Goal: Browse casually: Explore the website without a specific task or goal

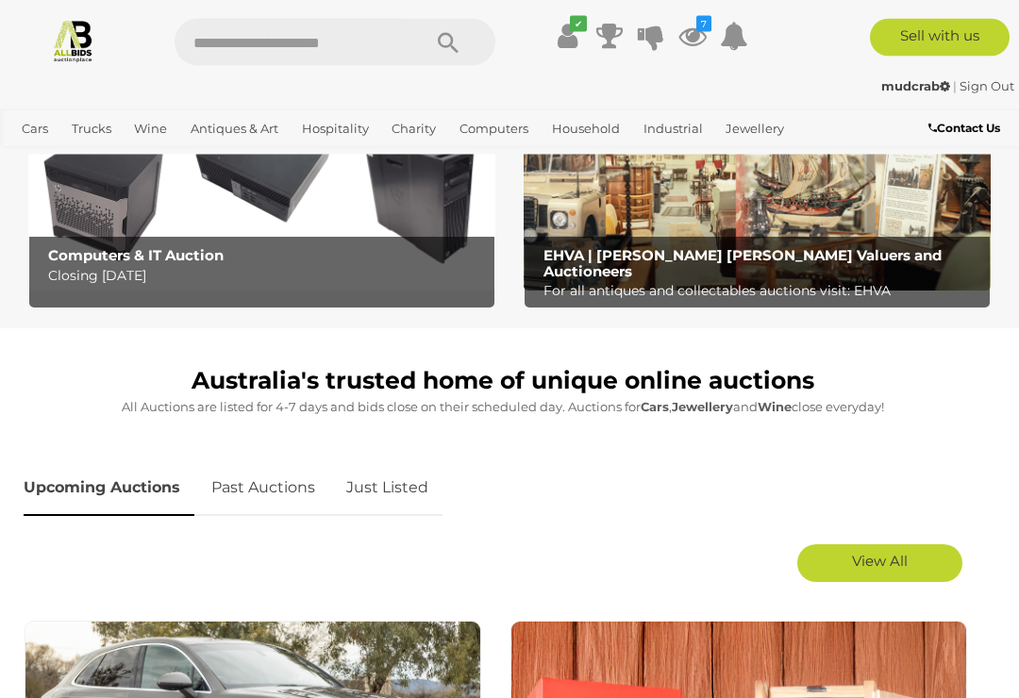
scroll to position [580, 0]
click at [384, 491] on link "Just Listed" at bounding box center [387, 488] width 110 height 56
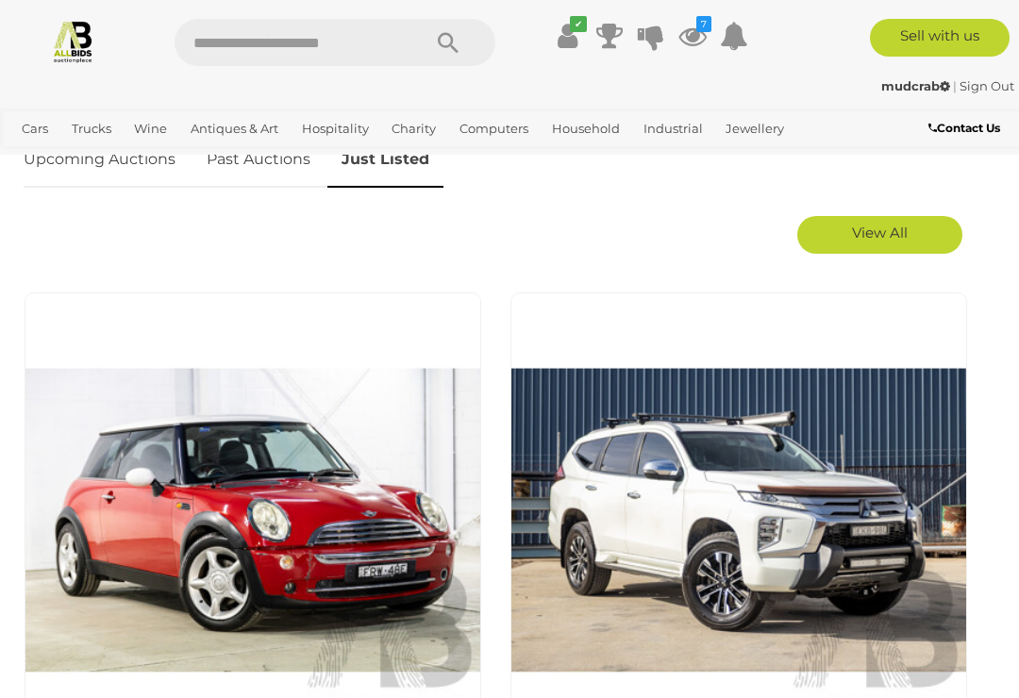
scroll to position [920, 0]
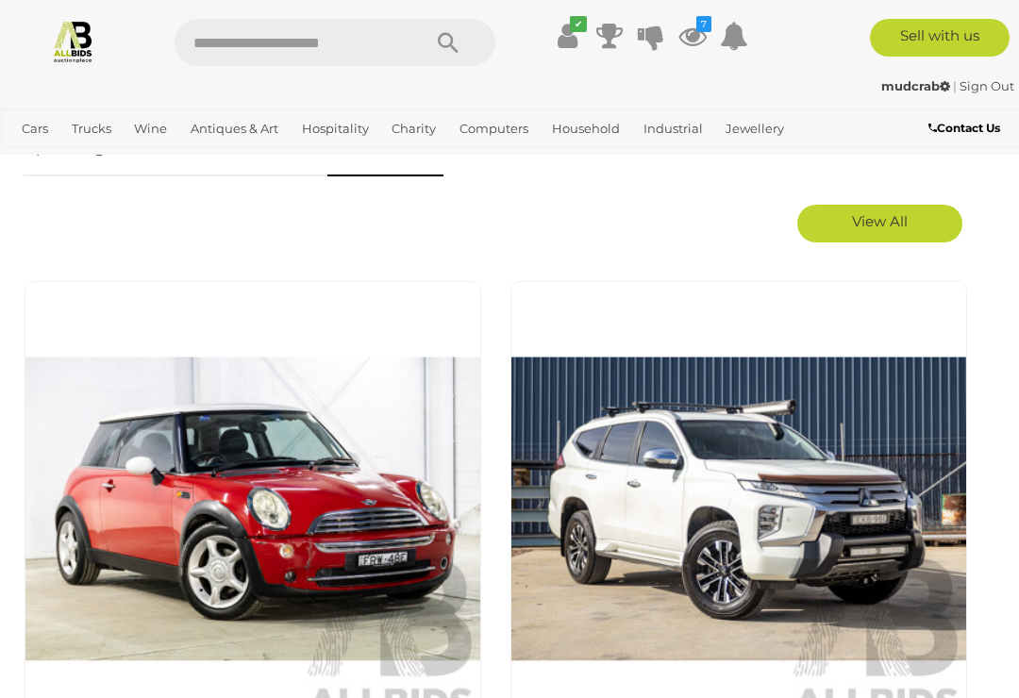
click at [870, 240] on link "View All" at bounding box center [879, 224] width 165 height 38
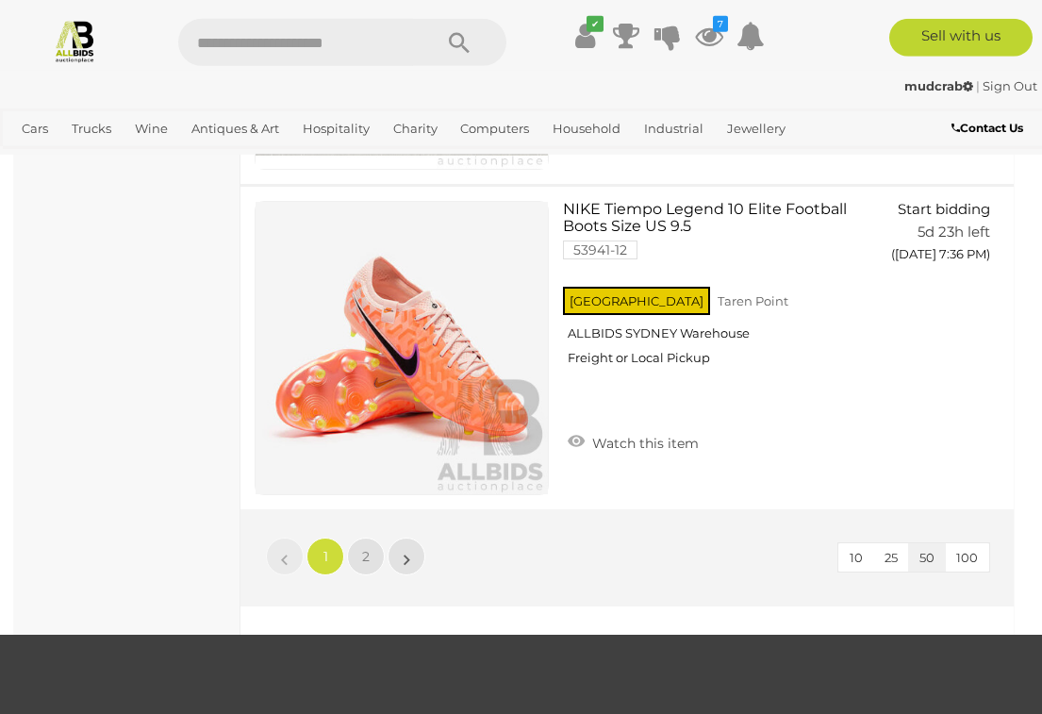
scroll to position [15915, 0]
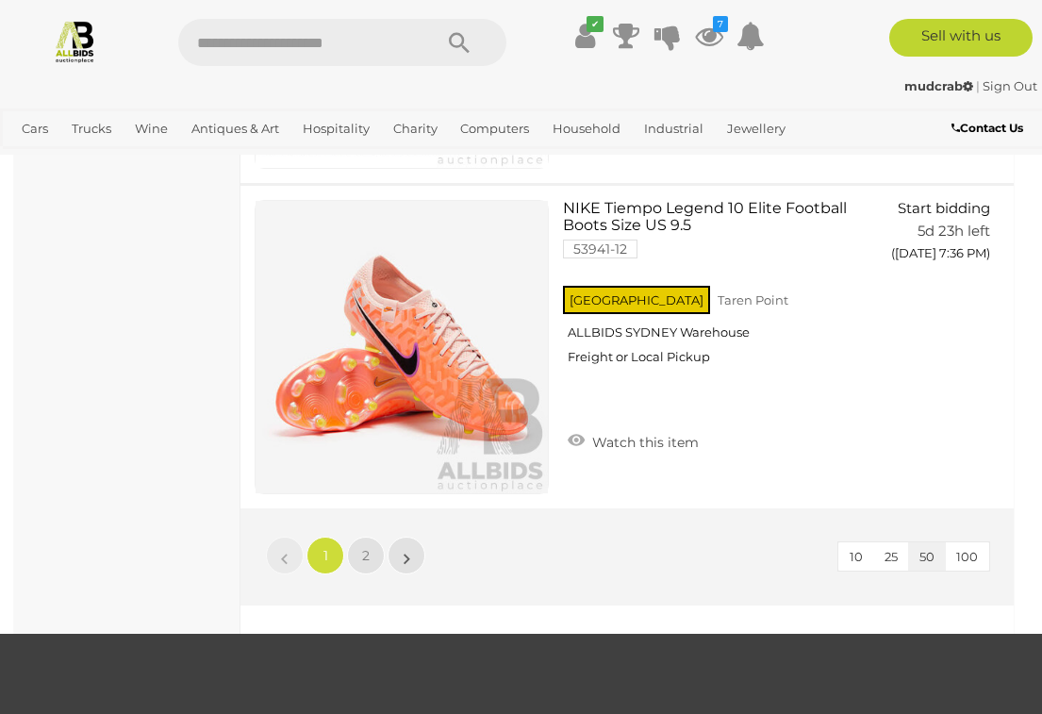
click at [371, 537] on link "2" at bounding box center [366, 556] width 38 height 38
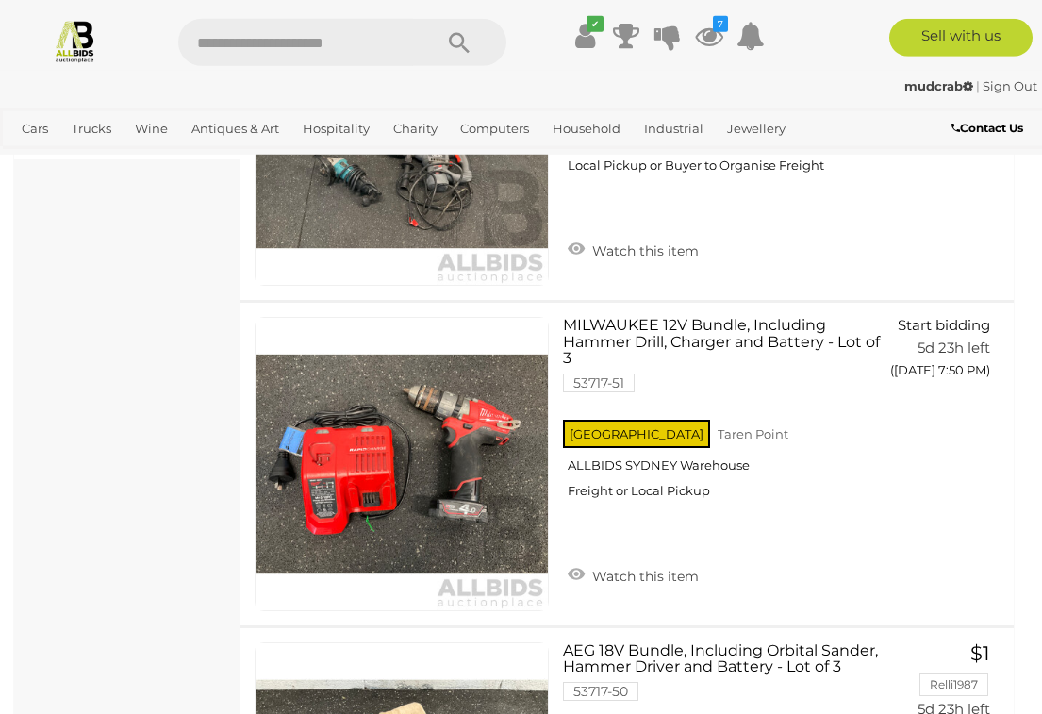
scroll to position [2248, 0]
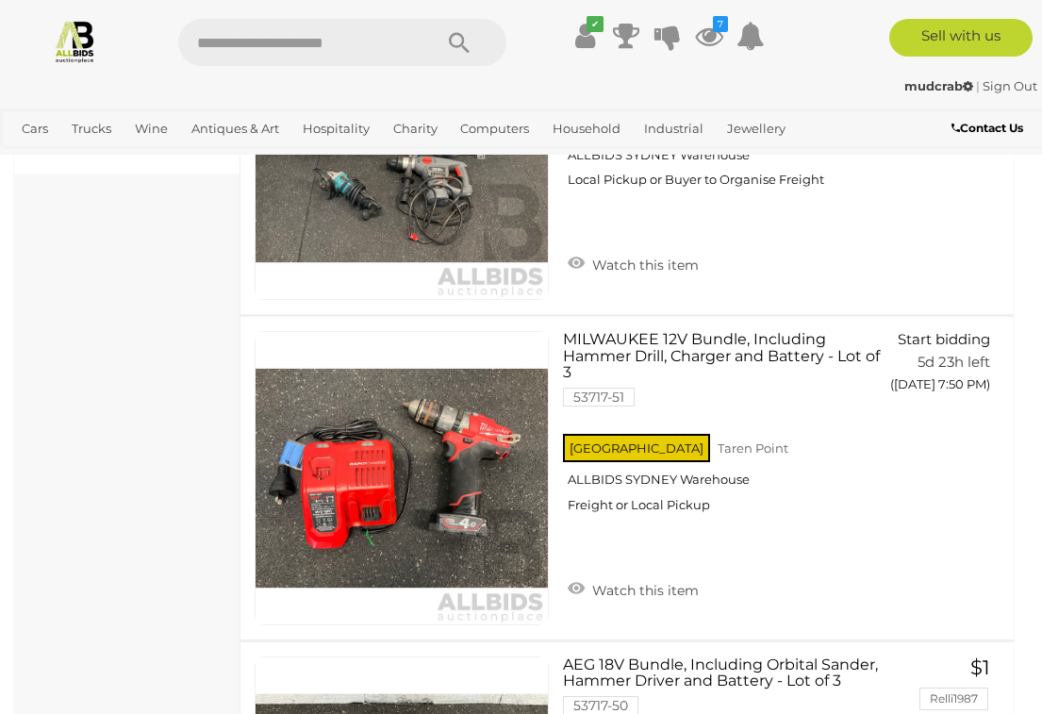
click at [716, 36] on icon at bounding box center [709, 36] width 28 height 34
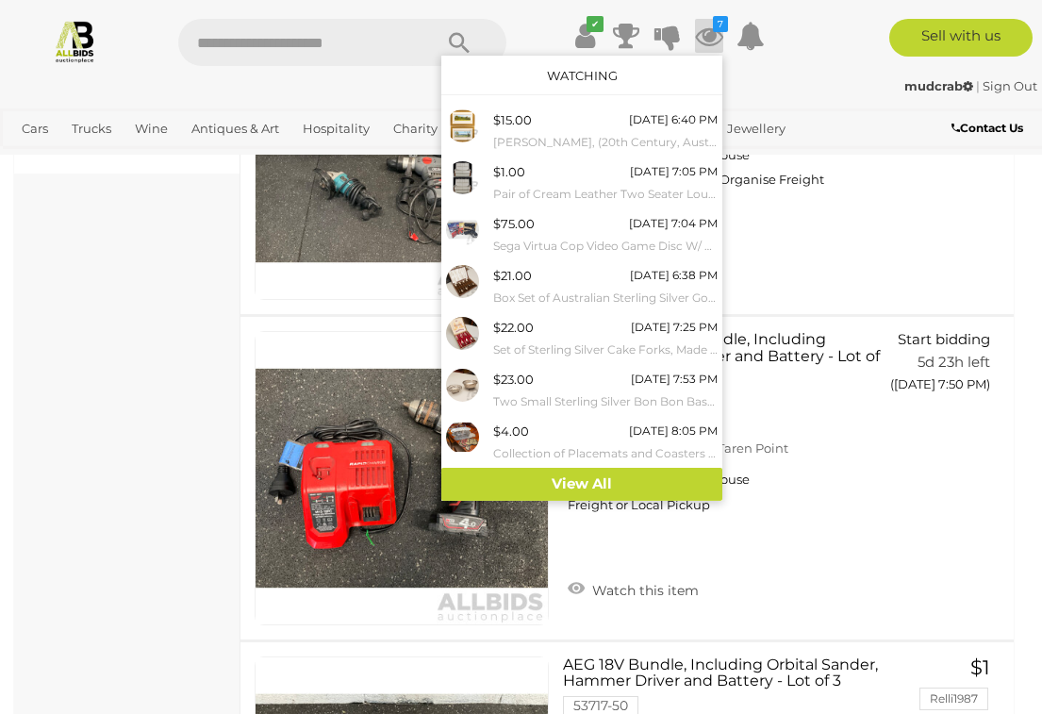
click at [590, 473] on link "View All" at bounding box center [581, 484] width 281 height 33
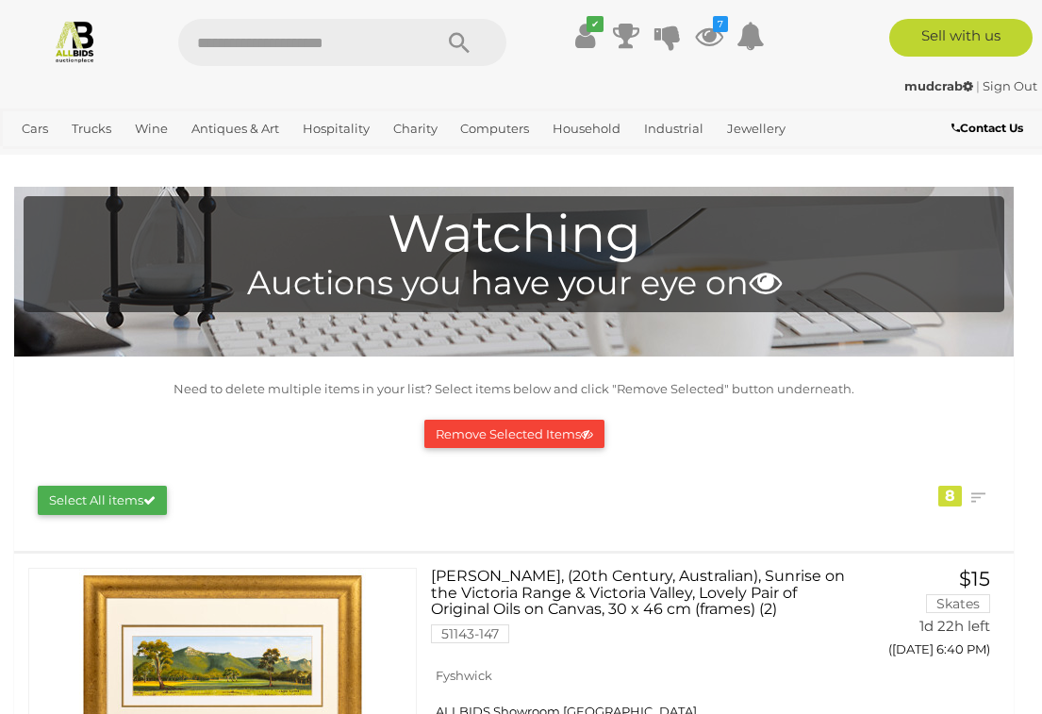
click at [468, 429] on button "Remove Selected Items" at bounding box center [514, 434] width 180 height 29
click at [0, 0] on link "Equipment Components & Parts" at bounding box center [0, 0] width 0 height 0
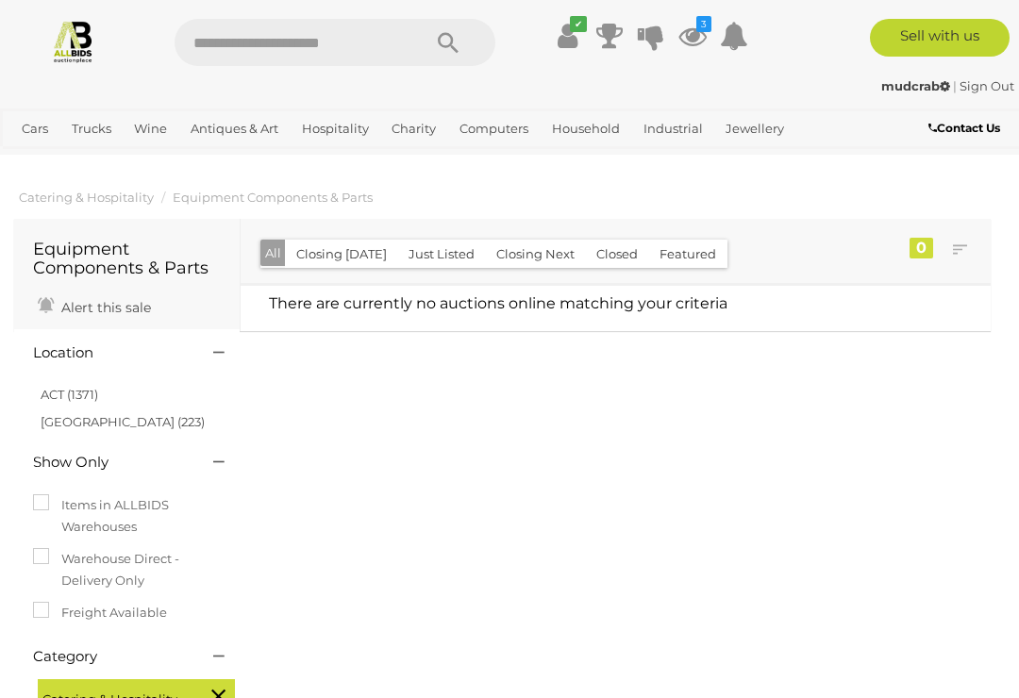
click at [0, 0] on link "Antiques & Vintage" at bounding box center [0, 0] width 0 height 0
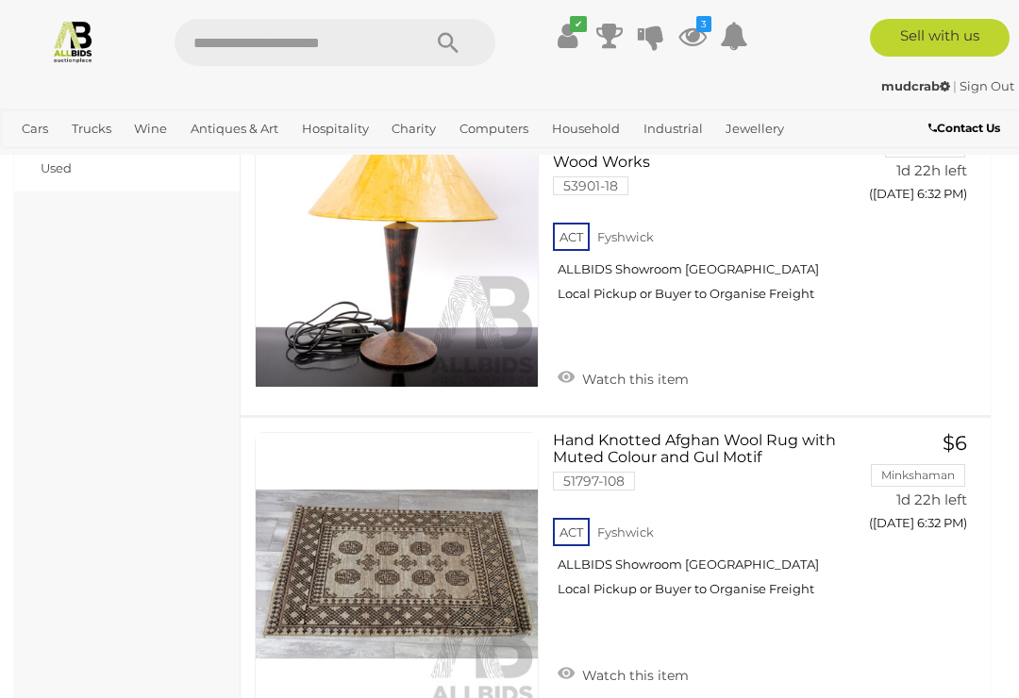
scroll to position [1459, 0]
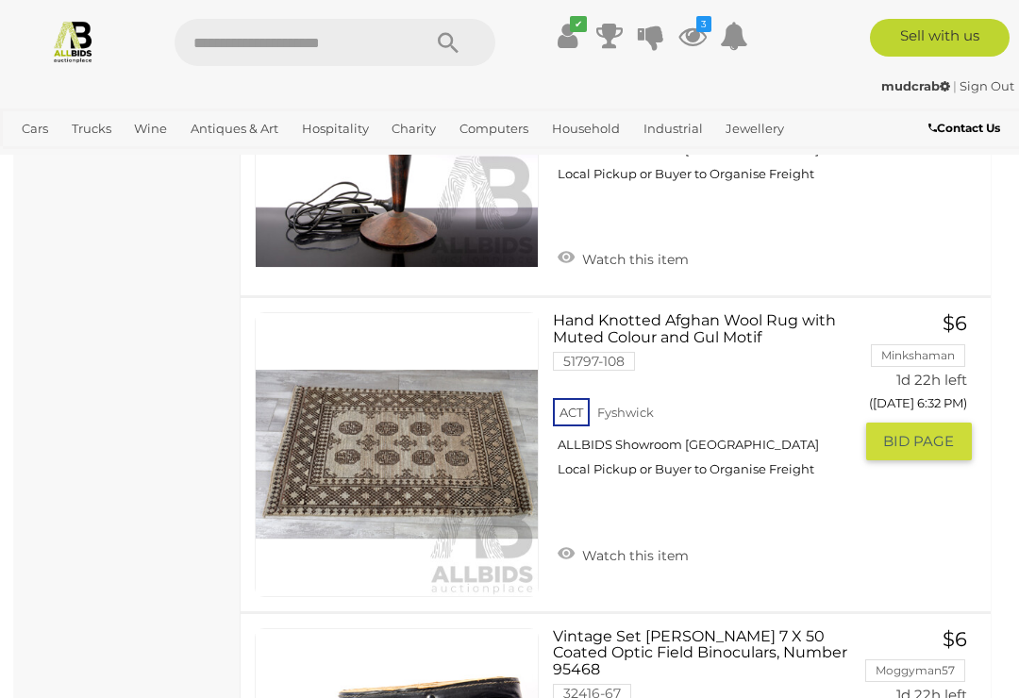
click at [430, 452] on img at bounding box center [397, 454] width 282 height 282
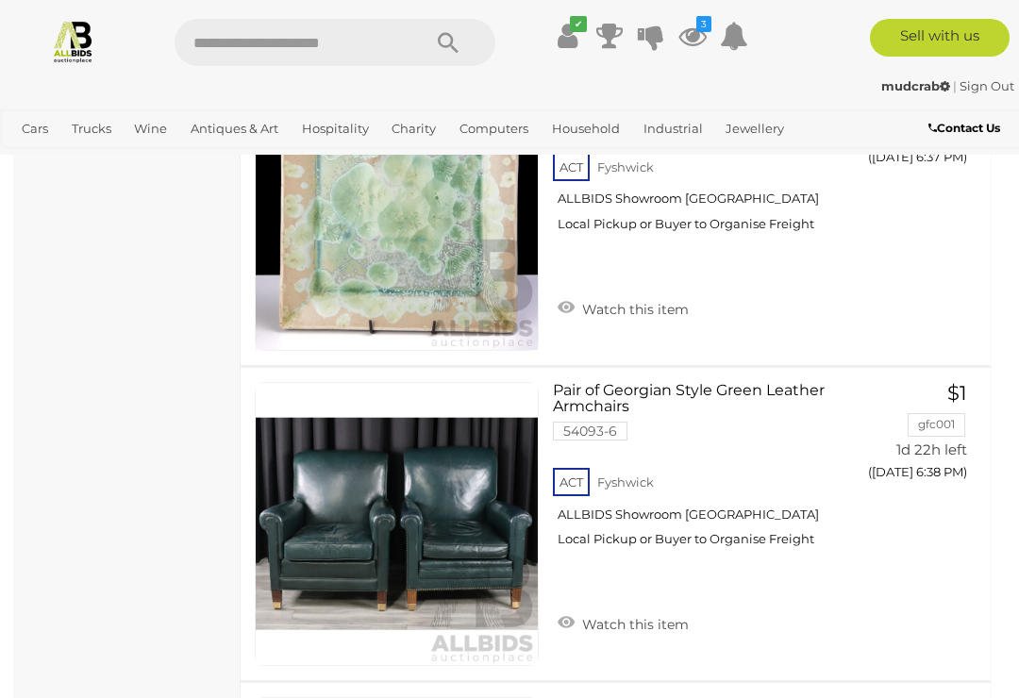
scroll to position [4600, 0]
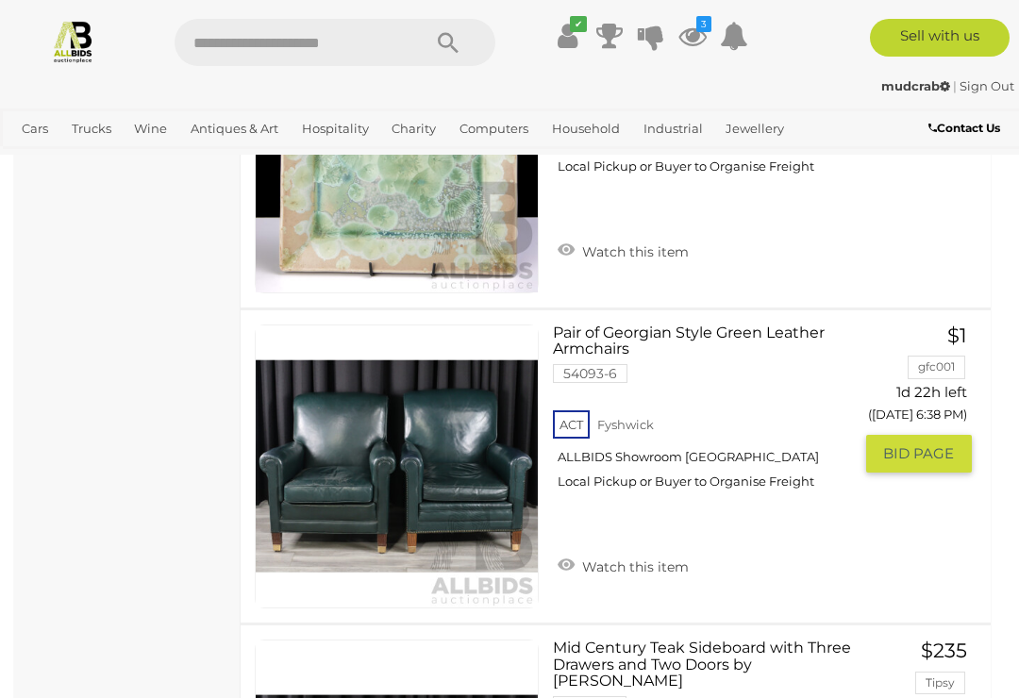
click at [470, 446] on link at bounding box center [397, 466] width 284 height 284
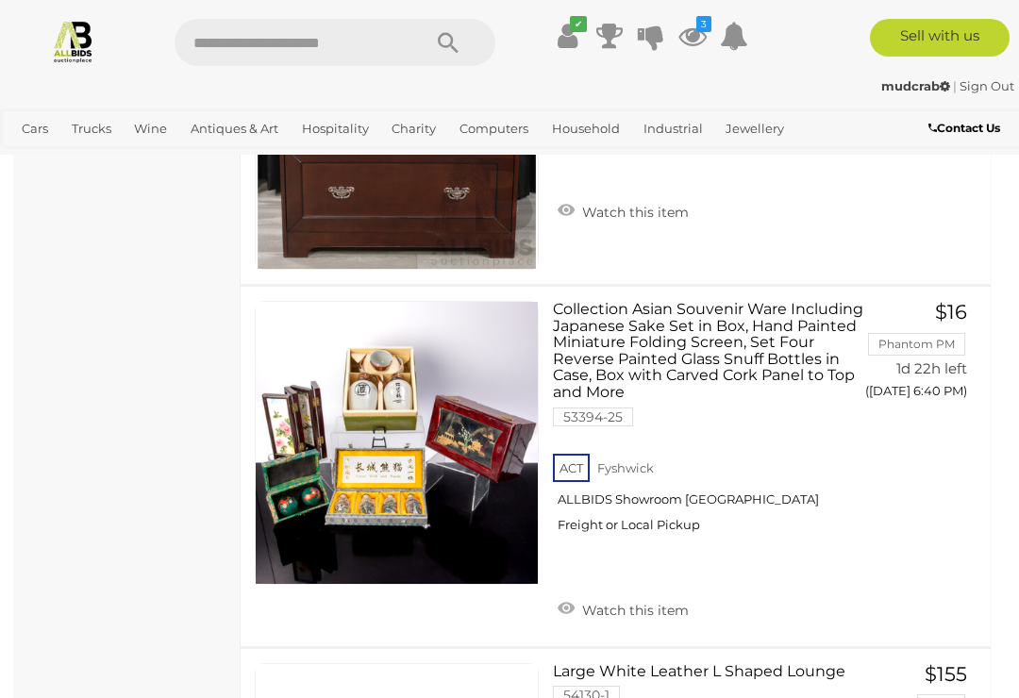
scroll to position [5891, 0]
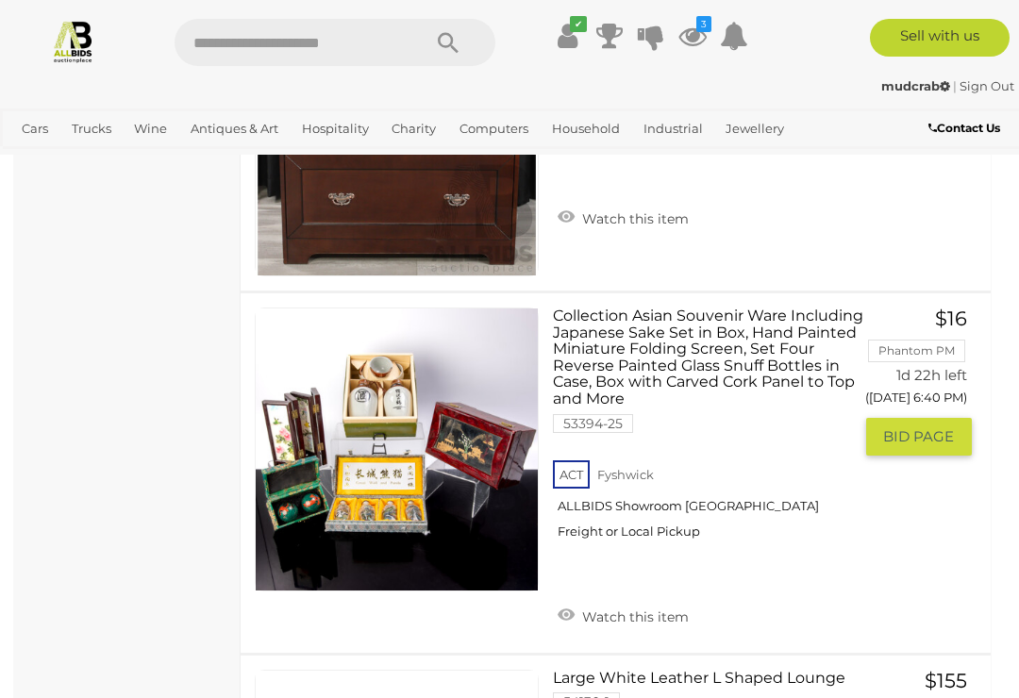
click at [450, 458] on img at bounding box center [397, 449] width 282 height 282
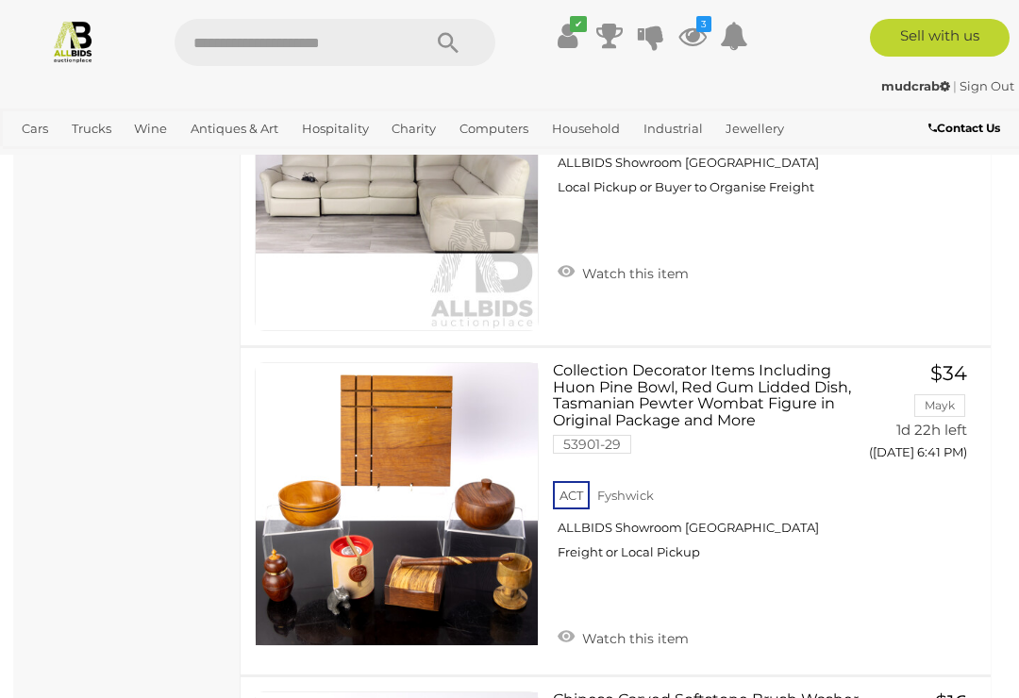
scroll to position [6529, 0]
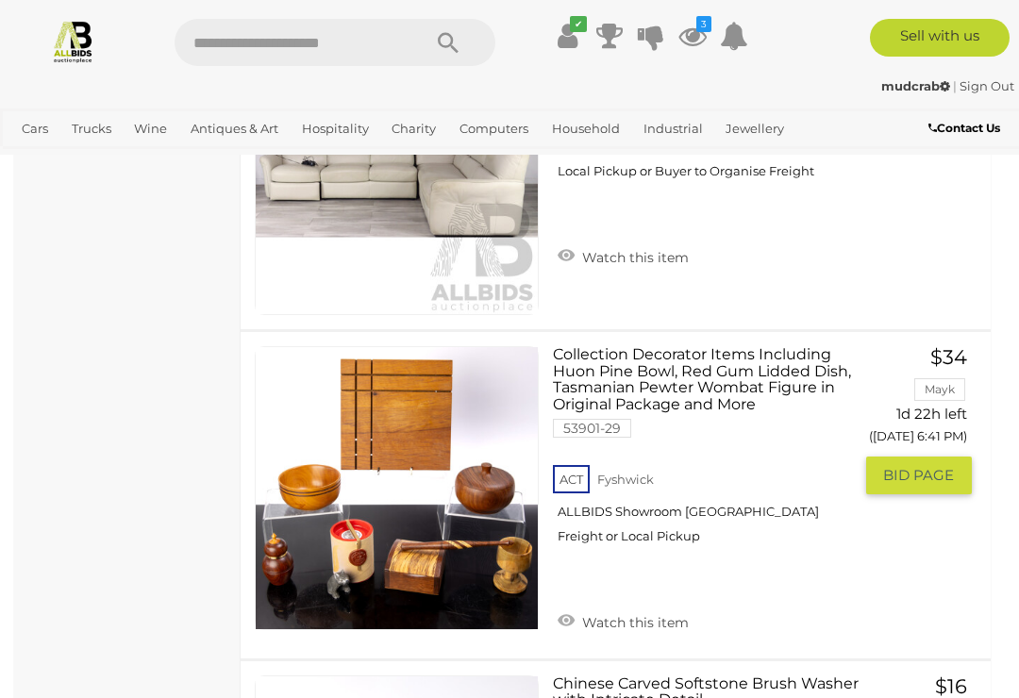
click at [452, 481] on img at bounding box center [397, 488] width 282 height 282
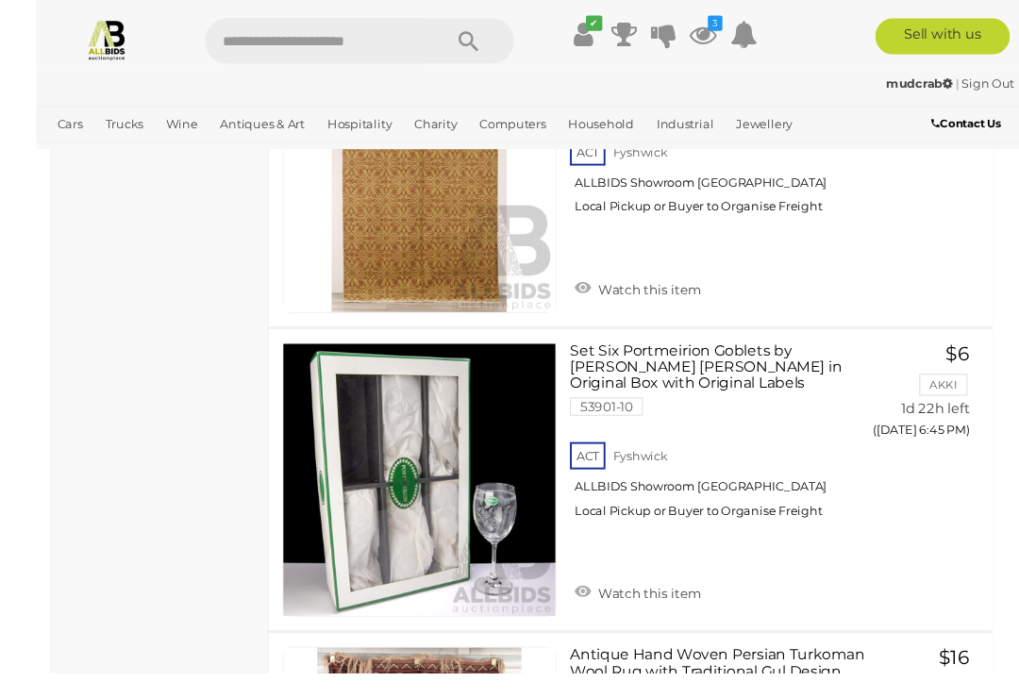
scroll to position [8827, 0]
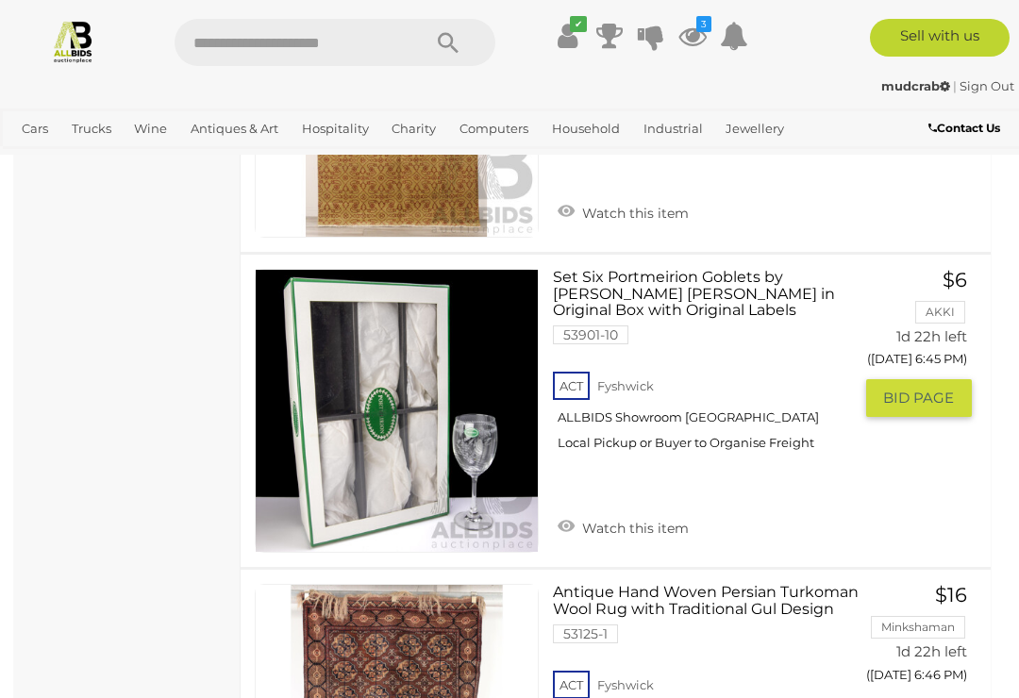
click at [600, 269] on link "Set Six Portmeirion Goblets by Susan Williams Ellis in Original Box with Origin…" at bounding box center [709, 367] width 284 height 196
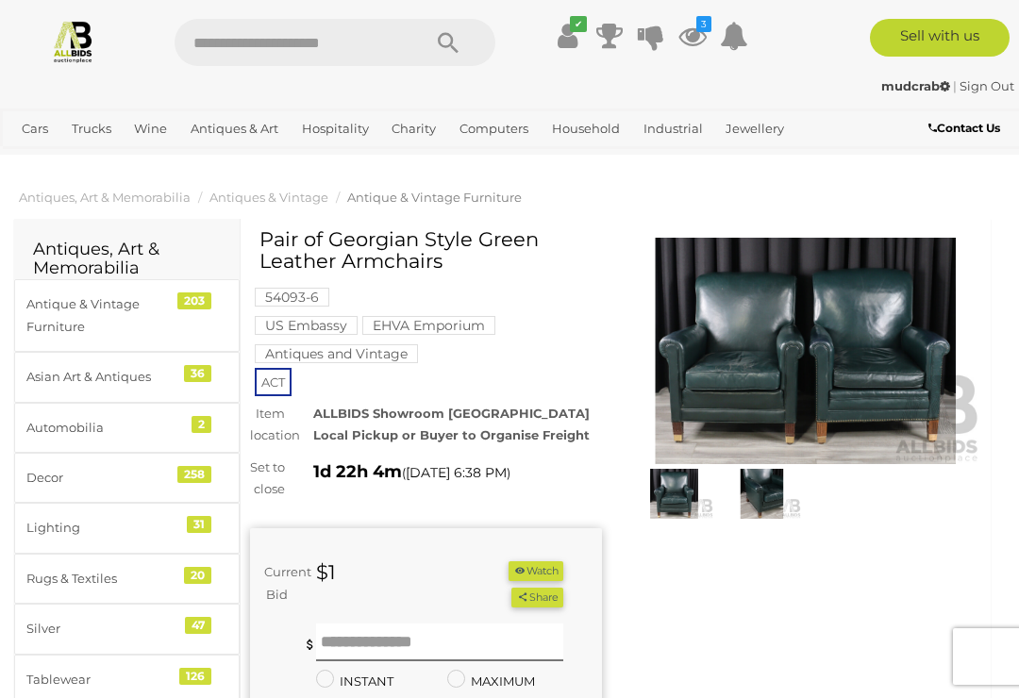
click at [784, 360] on img at bounding box center [806, 351] width 352 height 226
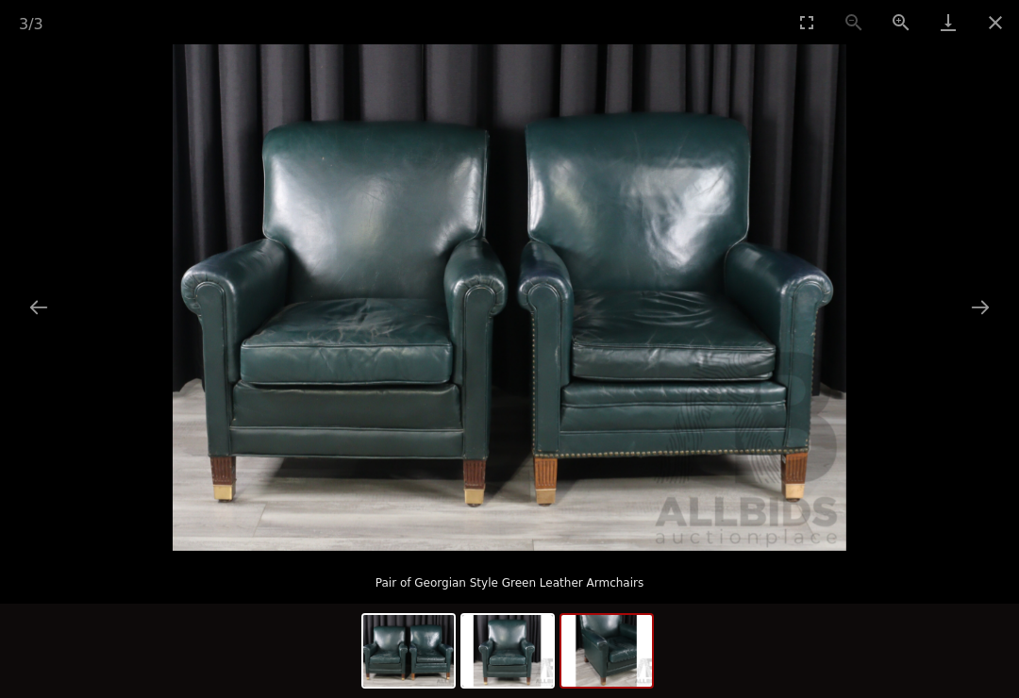
click at [618, 648] on img at bounding box center [606, 651] width 91 height 72
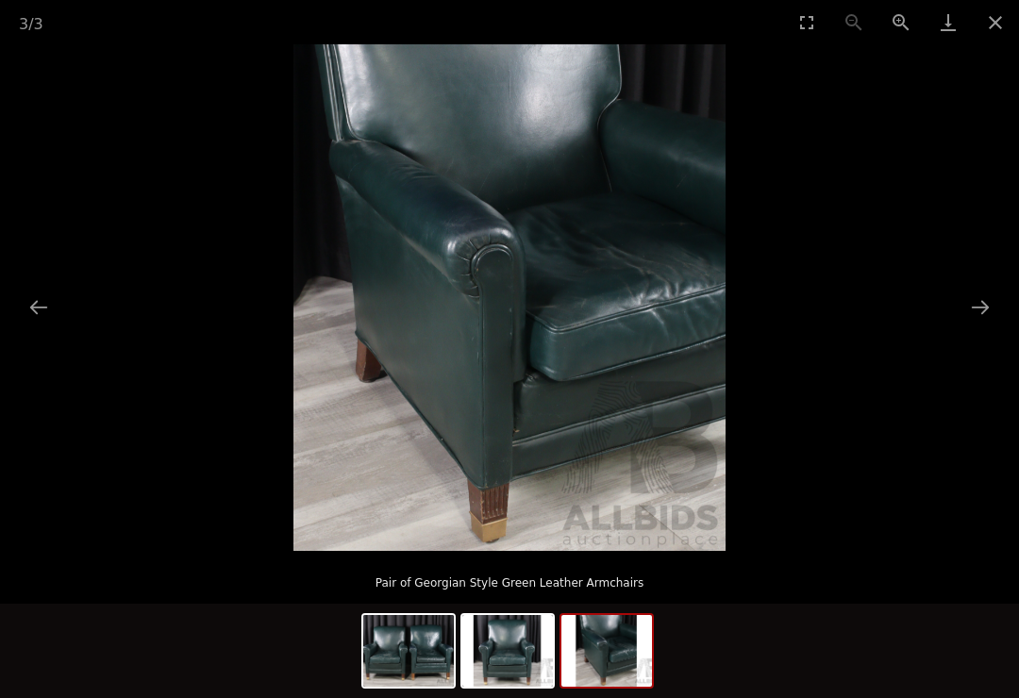
click at [524, 645] on img at bounding box center [507, 651] width 91 height 72
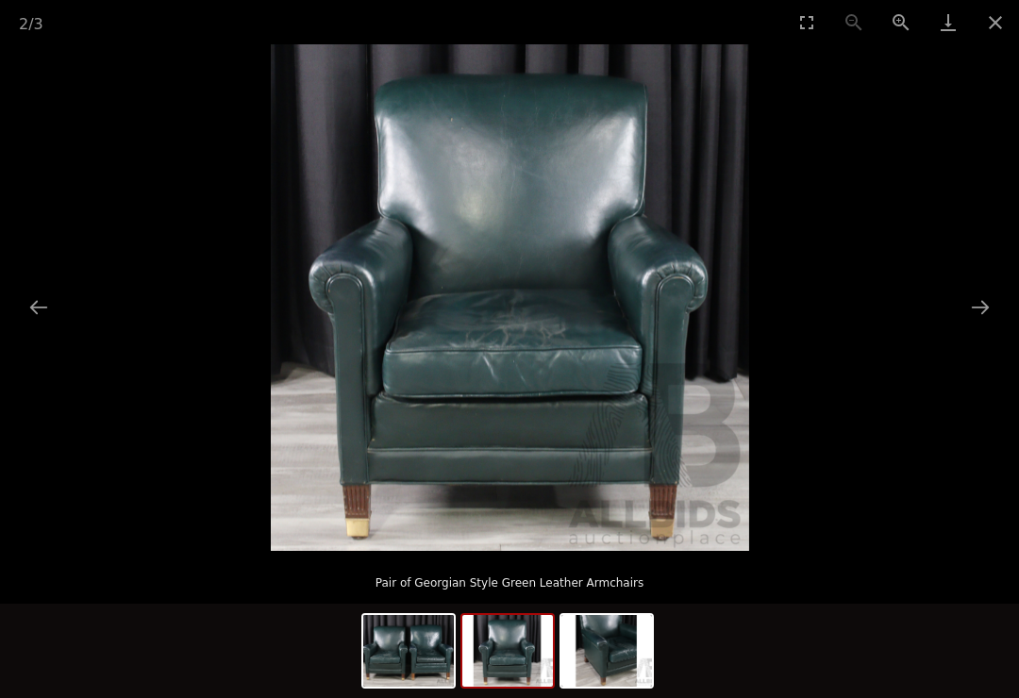
click at [1010, 12] on button "Close gallery" at bounding box center [994, 22] width 47 height 44
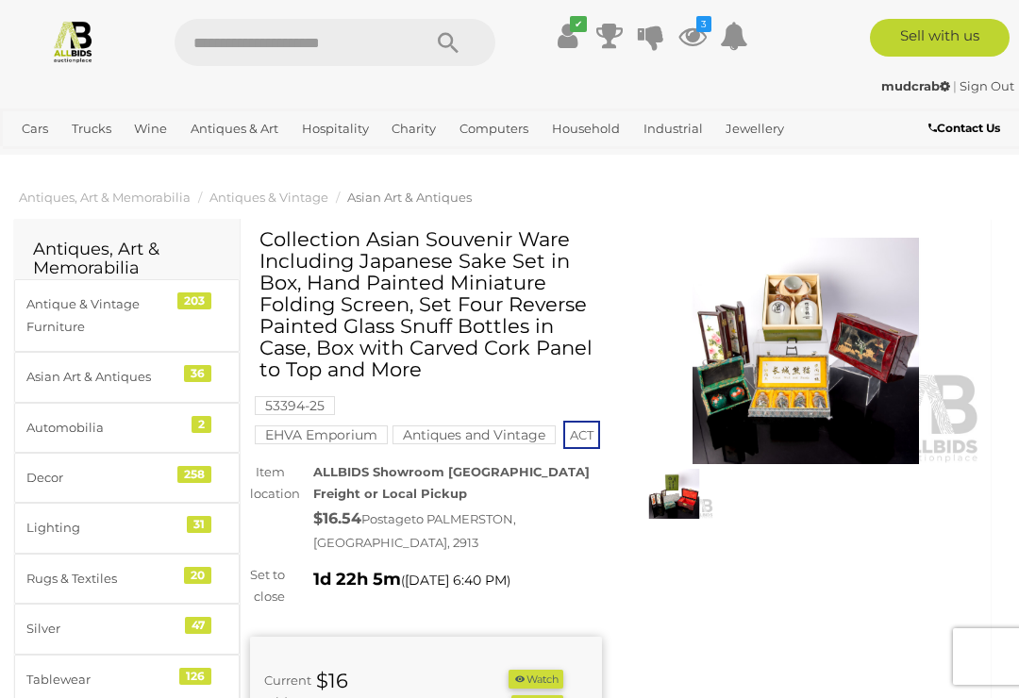
click at [764, 377] on img at bounding box center [806, 351] width 352 height 226
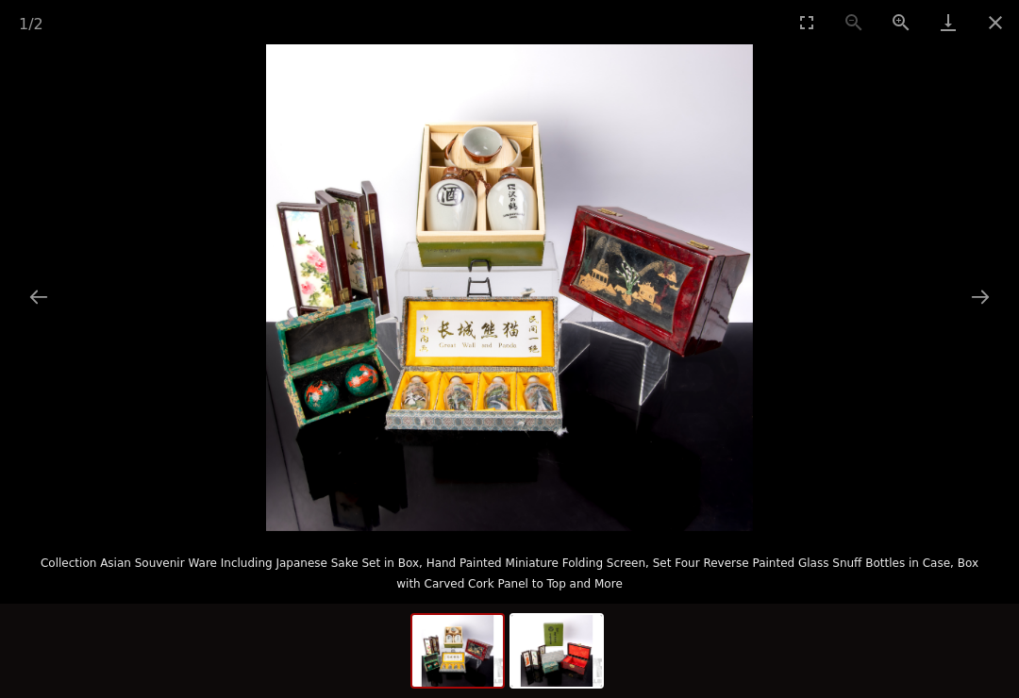
click at [549, 652] on img at bounding box center [556, 651] width 91 height 72
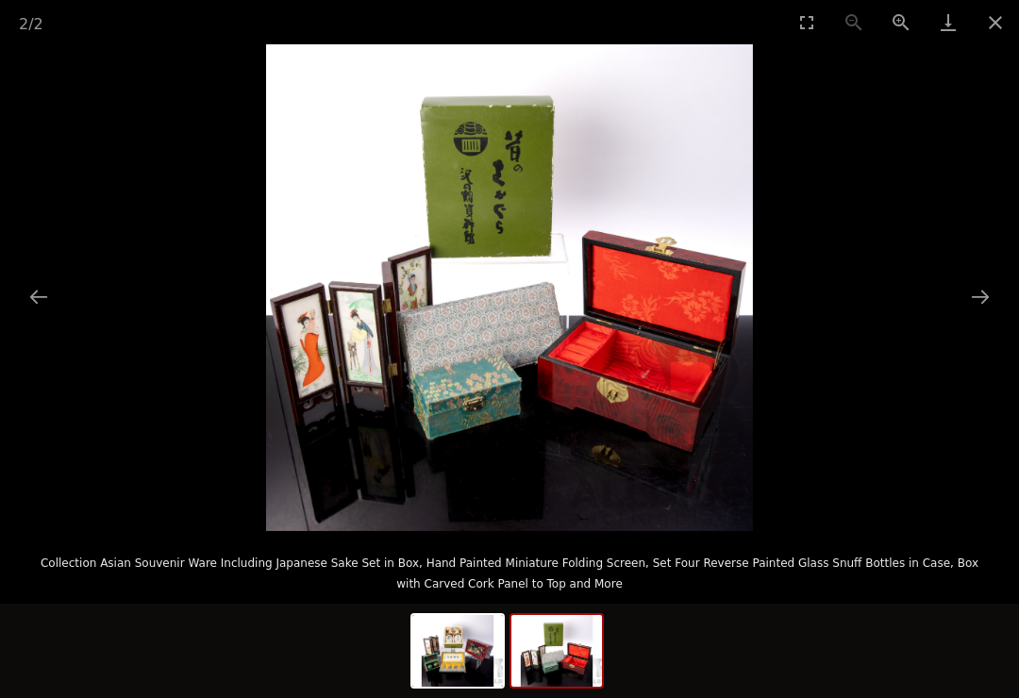
click at [476, 655] on img at bounding box center [457, 651] width 91 height 72
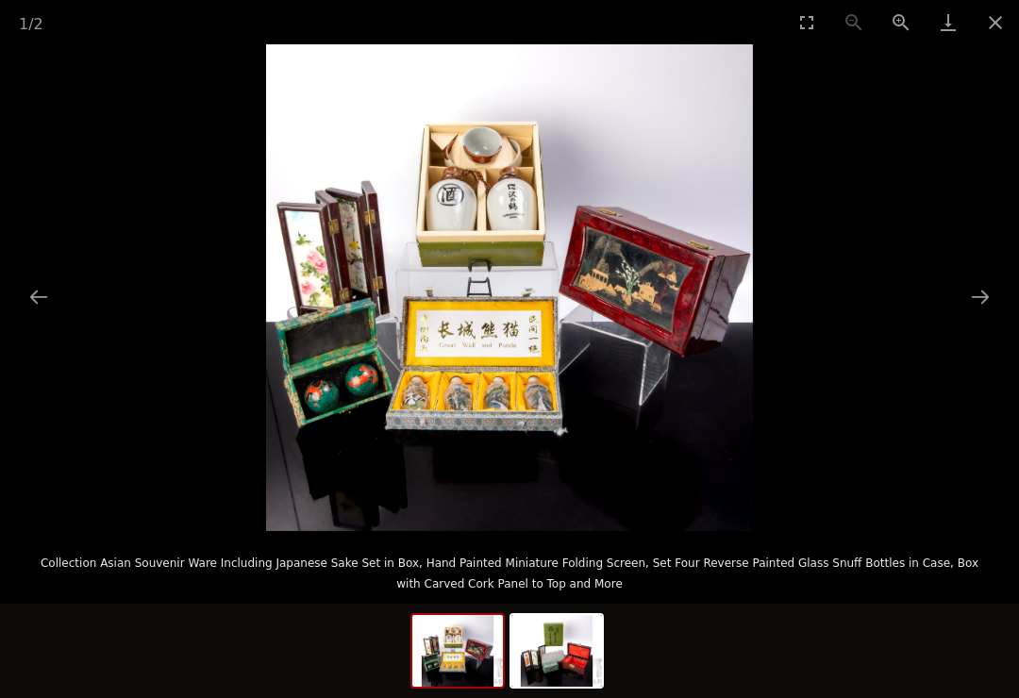
click at [1016, 8] on button "Close gallery" at bounding box center [994, 22] width 47 height 44
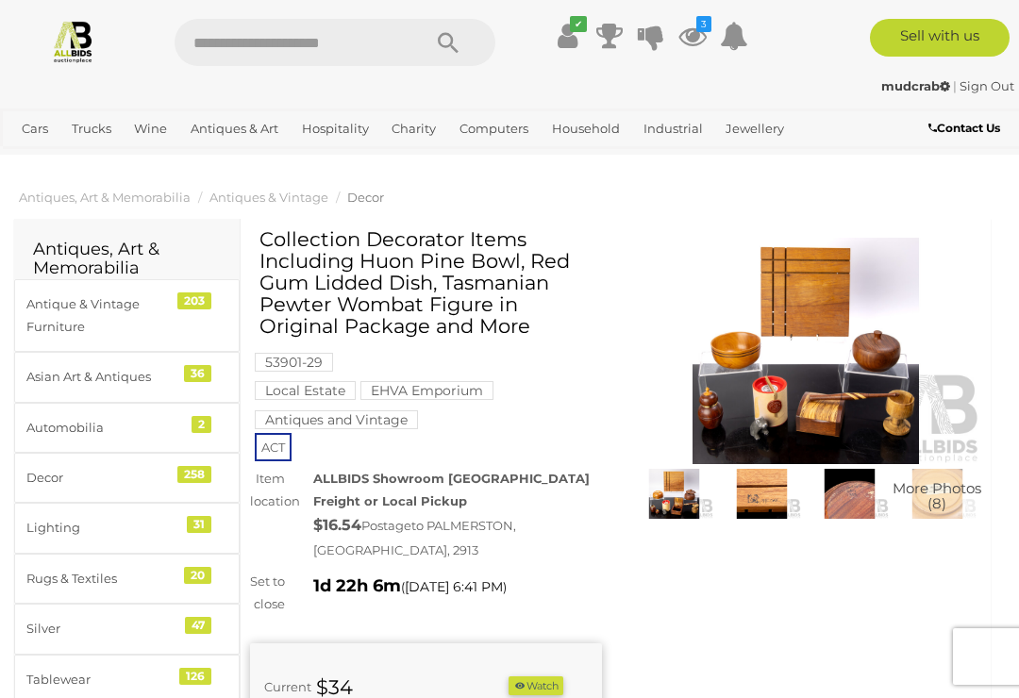
click at [802, 372] on img at bounding box center [806, 351] width 352 height 226
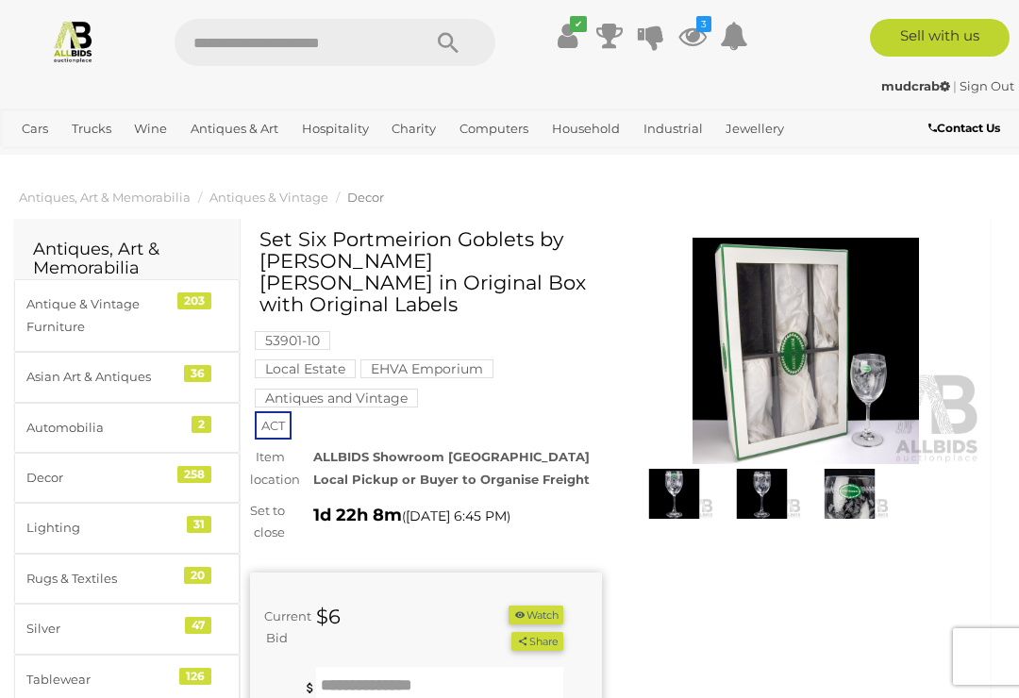
click at [682, 488] on img at bounding box center [674, 494] width 78 height 51
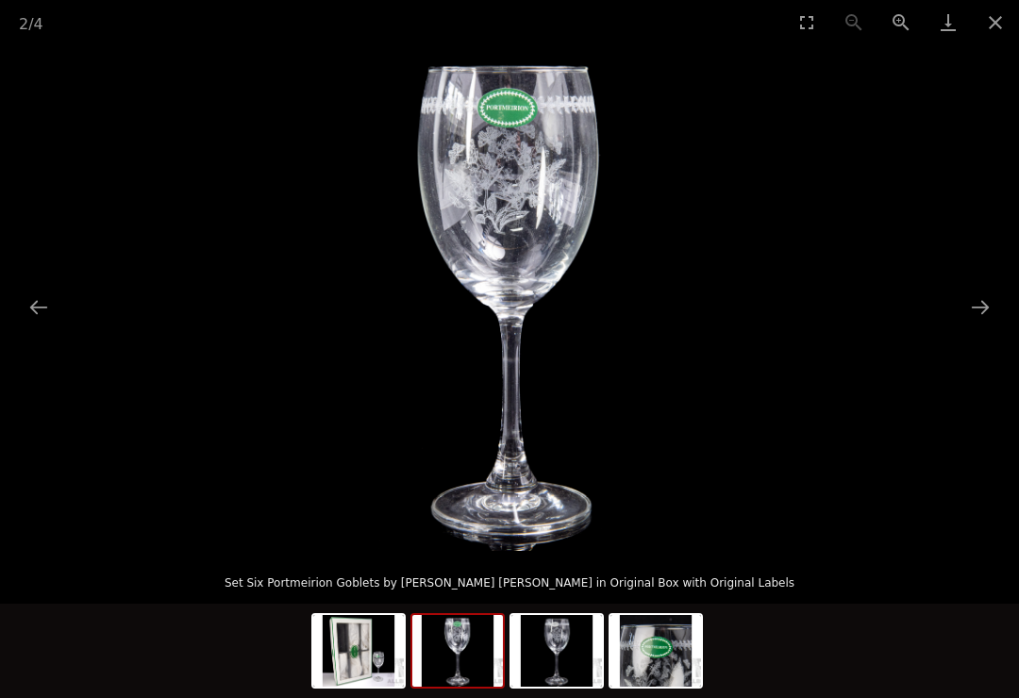
click at [985, 298] on button "Next slide" at bounding box center [980, 307] width 40 height 37
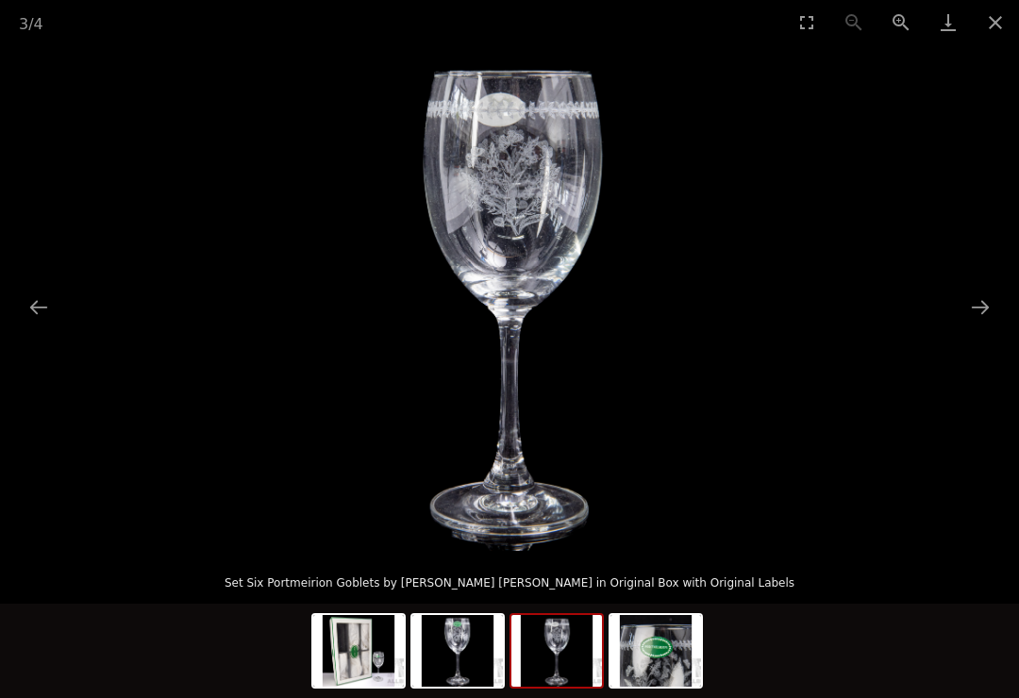
click at [984, 308] on button "Next slide" at bounding box center [980, 307] width 40 height 37
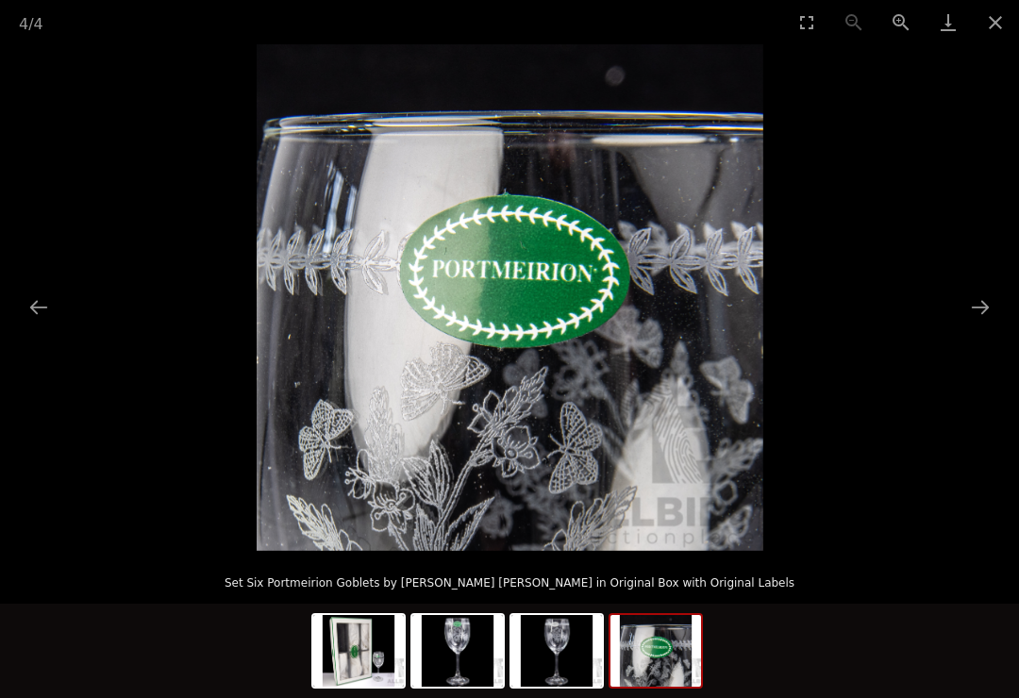
click at [983, 306] on button "Next slide" at bounding box center [980, 307] width 40 height 37
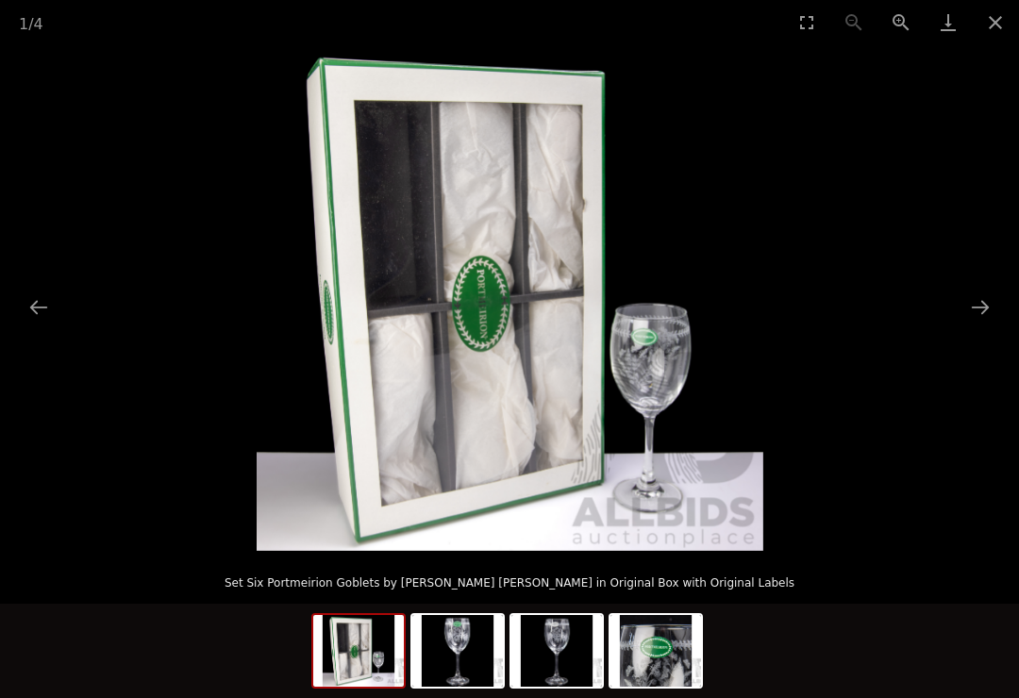
click at [38, 314] on button "Previous slide" at bounding box center [39, 307] width 40 height 37
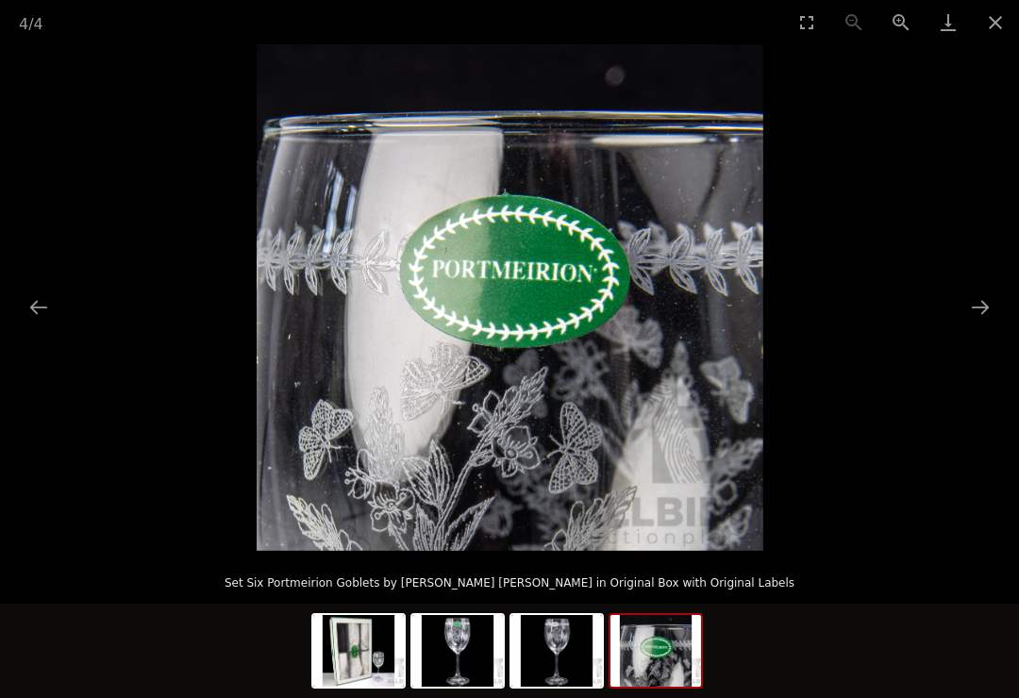
click at [985, 298] on button "Next slide" at bounding box center [980, 307] width 40 height 37
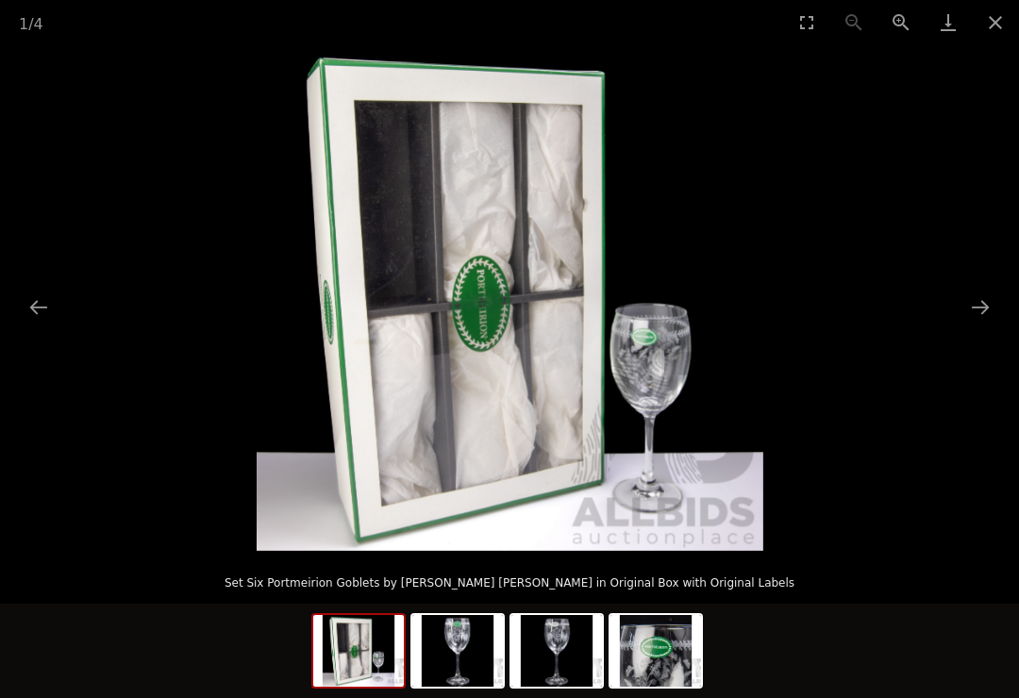
click at [983, 303] on button "Next slide" at bounding box center [980, 307] width 40 height 37
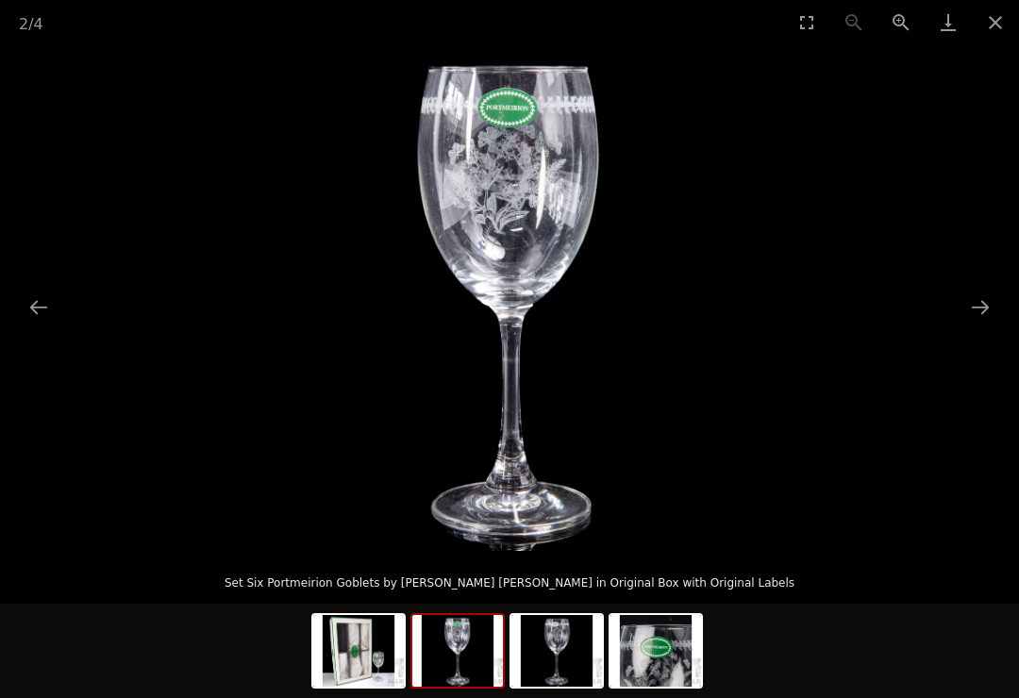
click at [985, 302] on button "Next slide" at bounding box center [980, 307] width 40 height 37
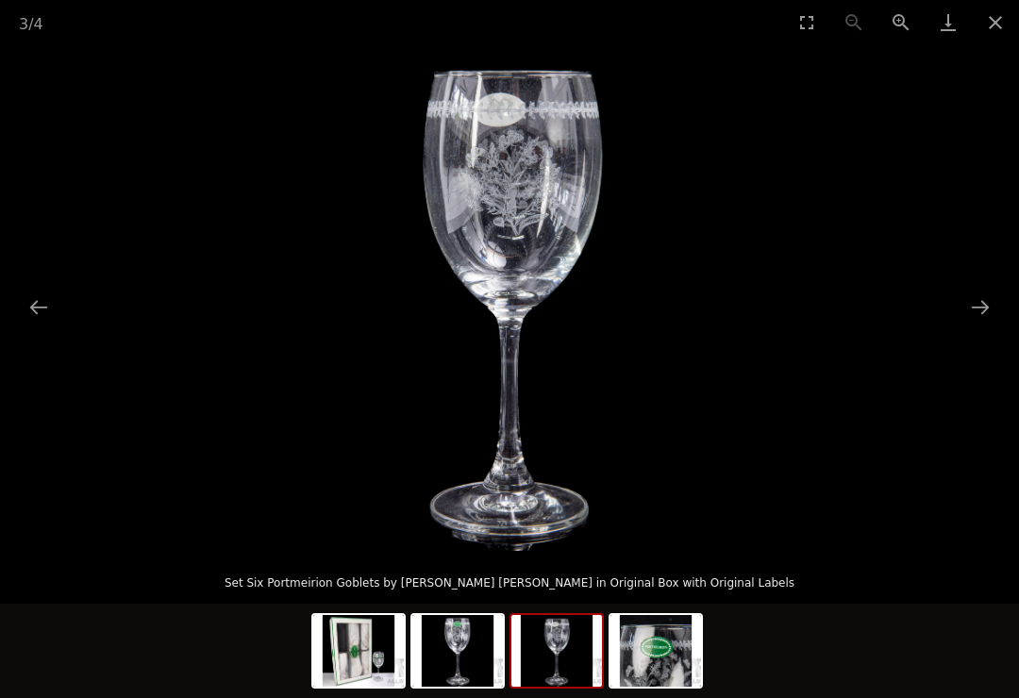
click at [989, 301] on button "Next slide" at bounding box center [980, 307] width 40 height 37
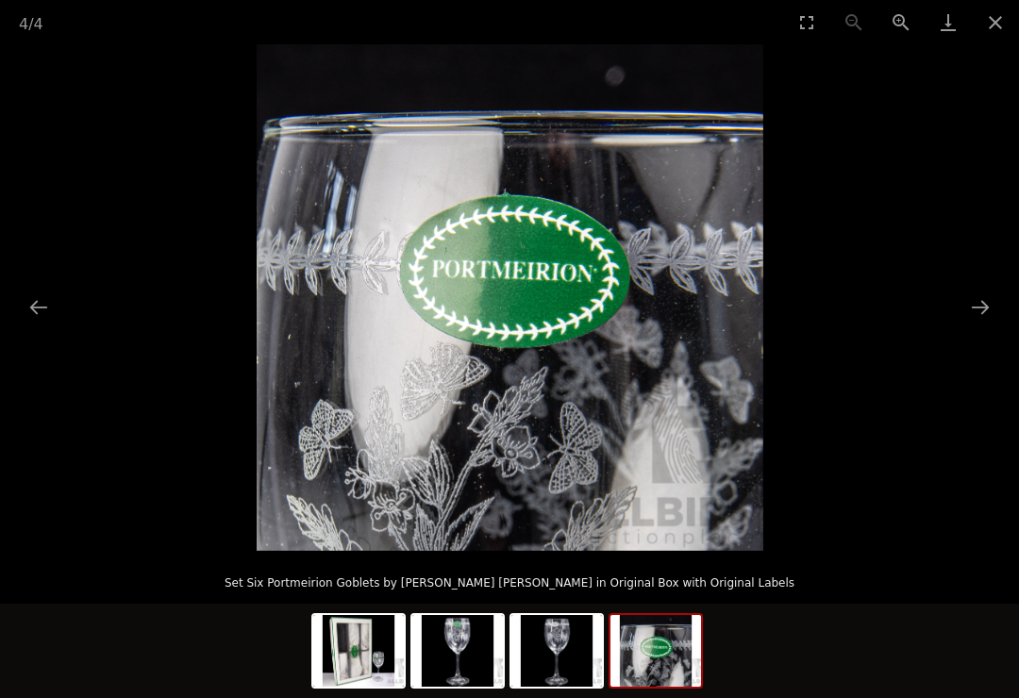
click at [1001, 35] on button "Close gallery" at bounding box center [994, 22] width 47 height 44
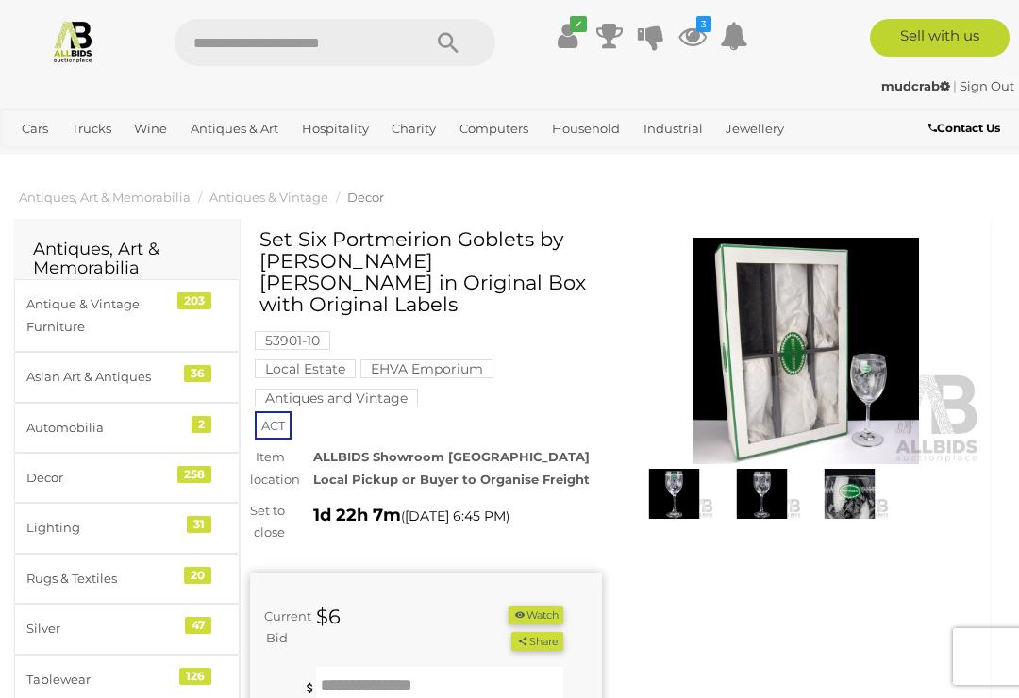
click at [0, 0] on link "Bracelets" at bounding box center [0, 0] width 0 height 0
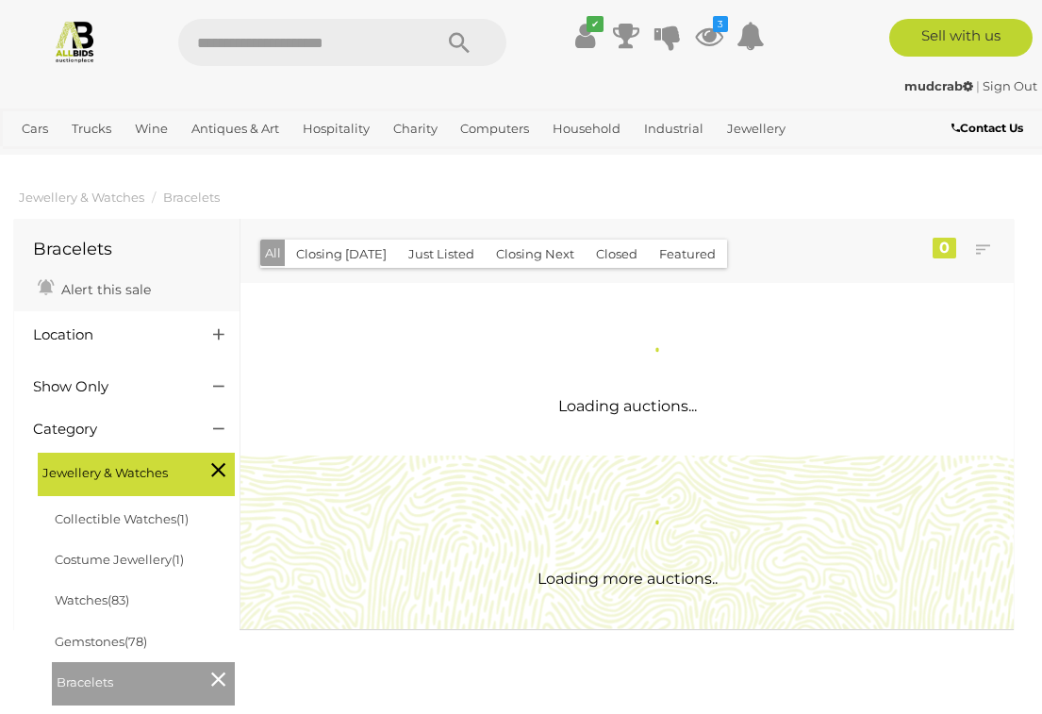
scroll to position [2, 0]
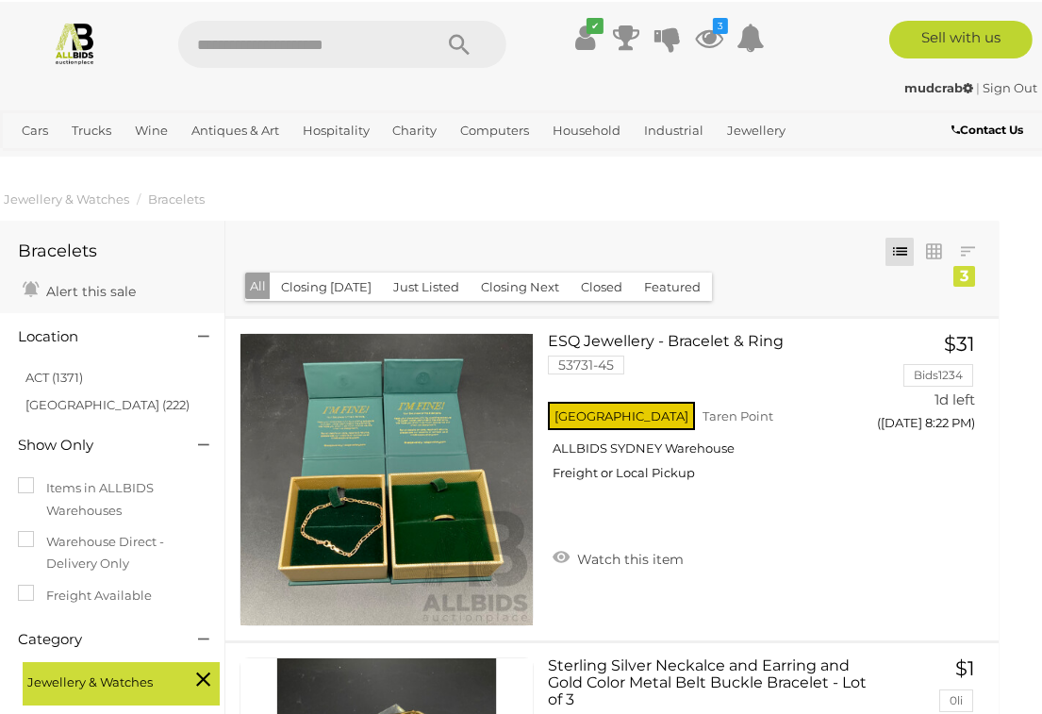
scroll to position [0, 16]
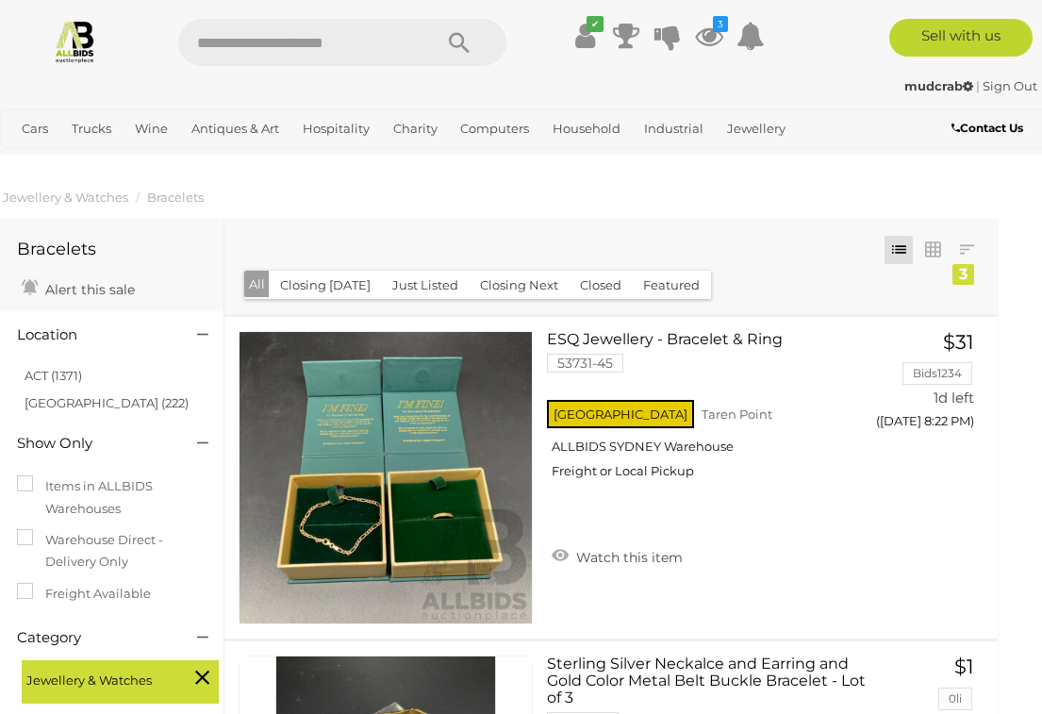
click at [0, 0] on link "Apple" at bounding box center [0, 0] width 0 height 0
click at [983, 72] on div "mudcrab | Sign Out mudcrab | Sign Out" at bounding box center [521, 90] width 1042 height 38
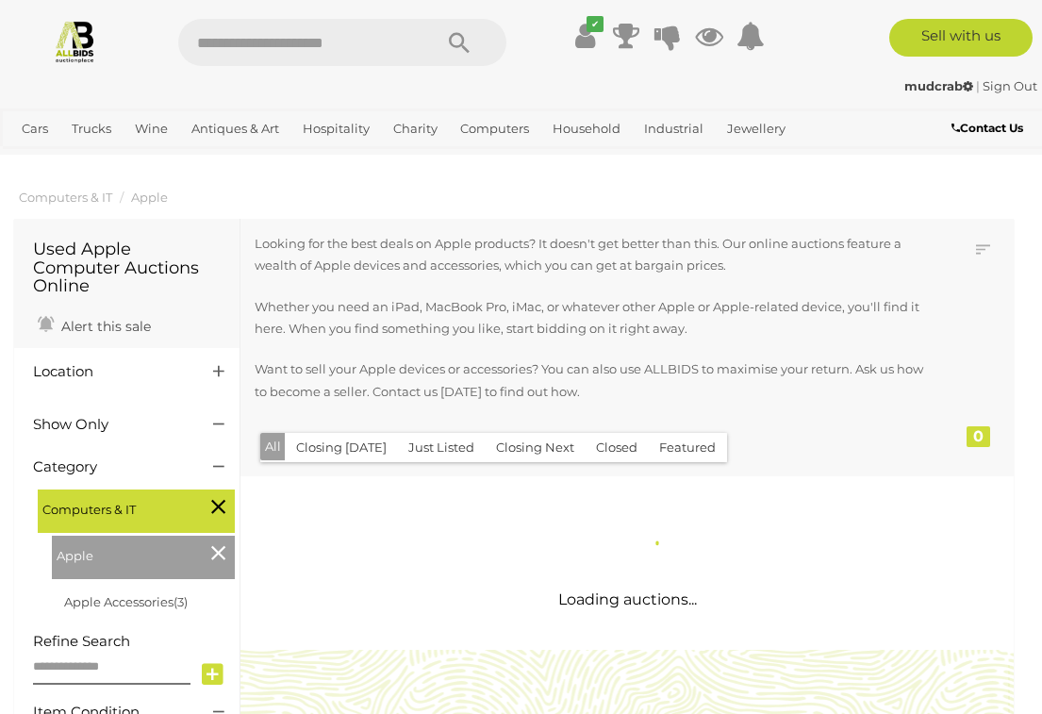
scroll to position [2, 0]
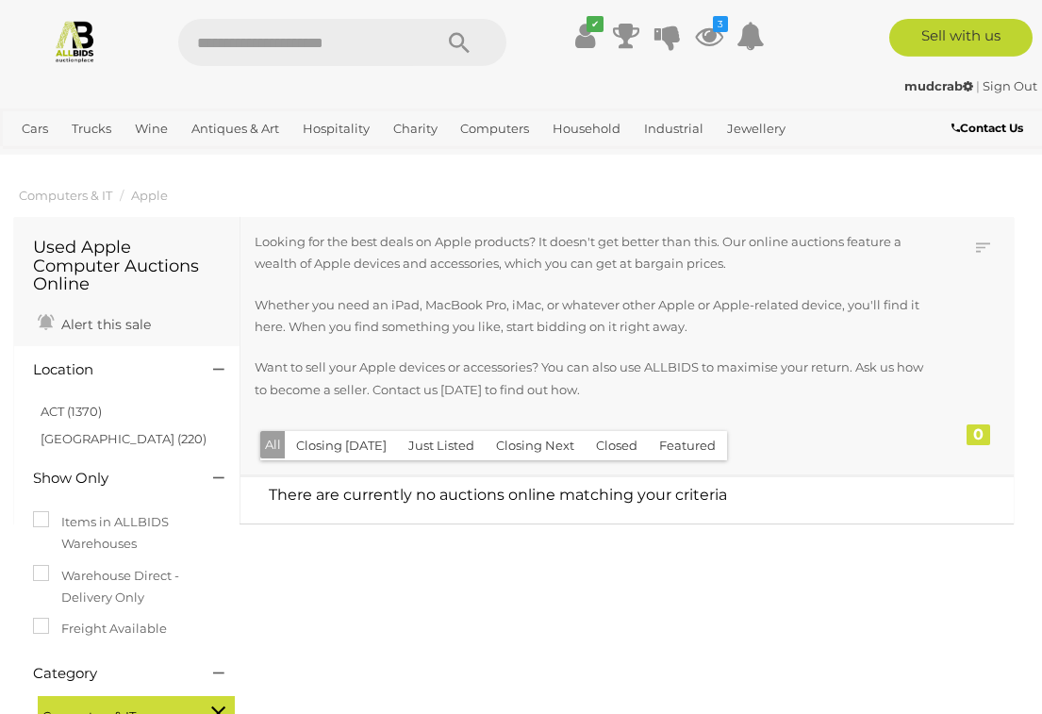
click at [0, 0] on link "Tablets" at bounding box center [0, 0] width 0 height 0
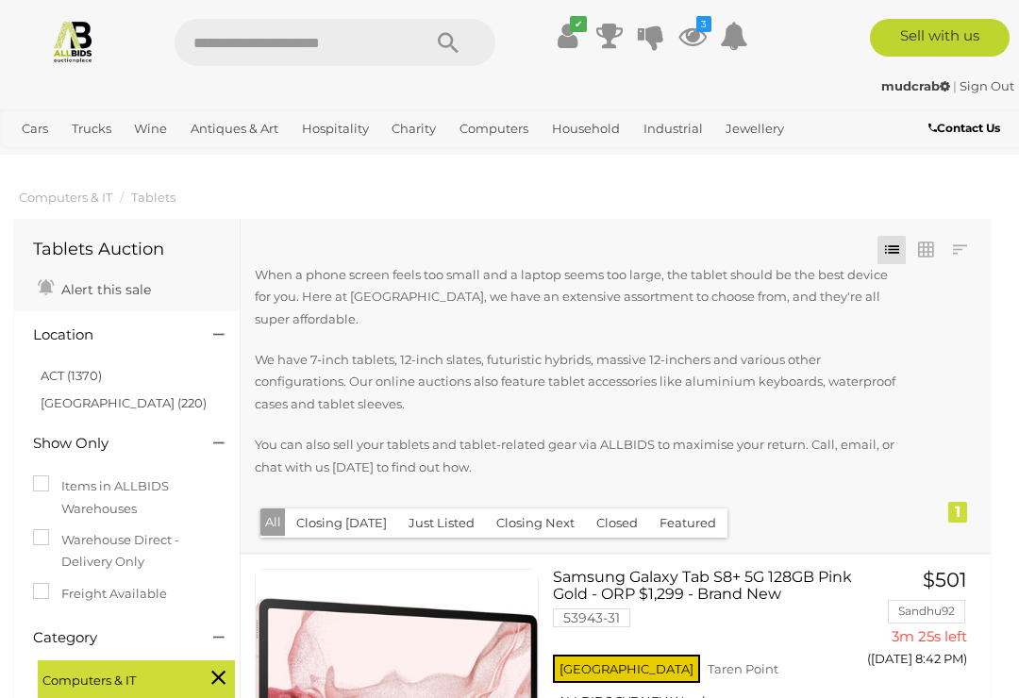
click at [0, 0] on link "Notebook / Laptop Accessories" at bounding box center [0, 0] width 0 height 0
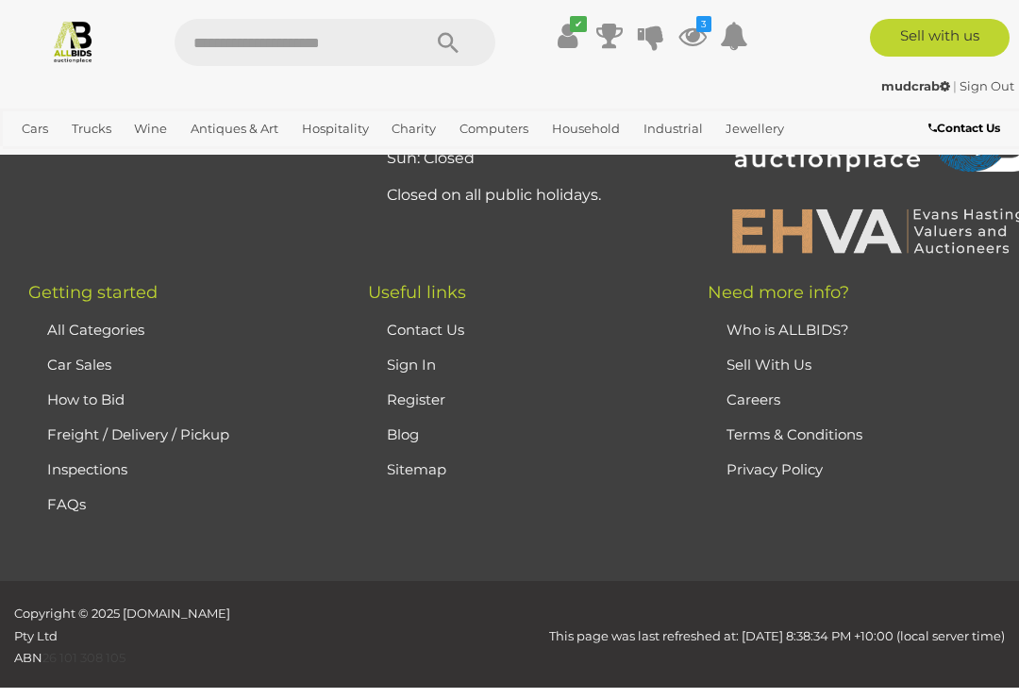
scroll to position [4997, 0]
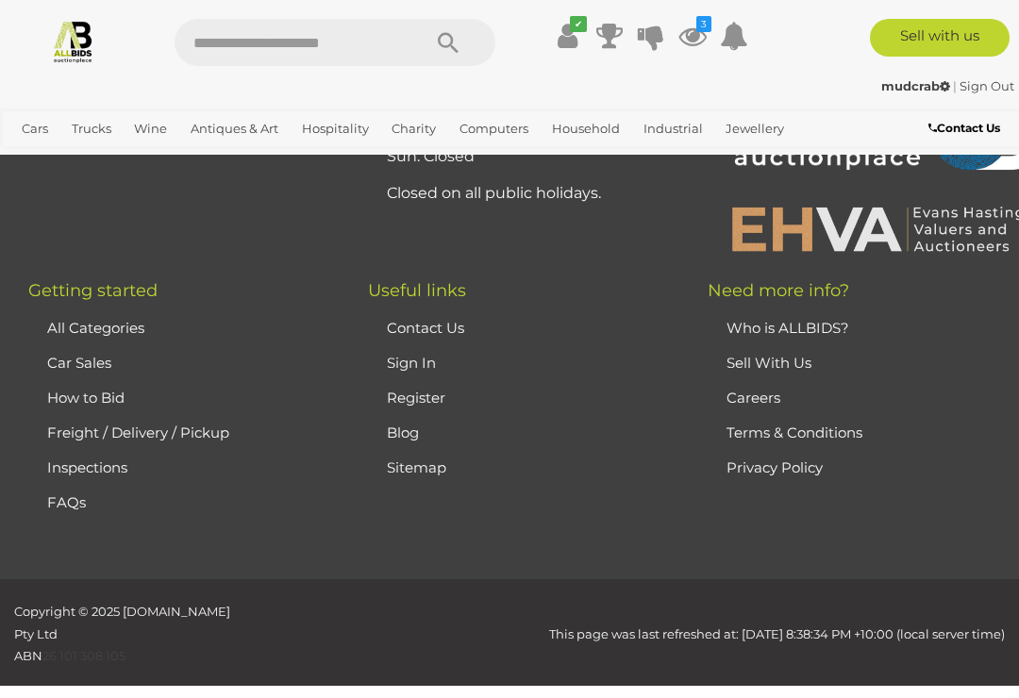
click at [0, 0] on link "Private Wine Collection" at bounding box center [0, 0] width 0 height 0
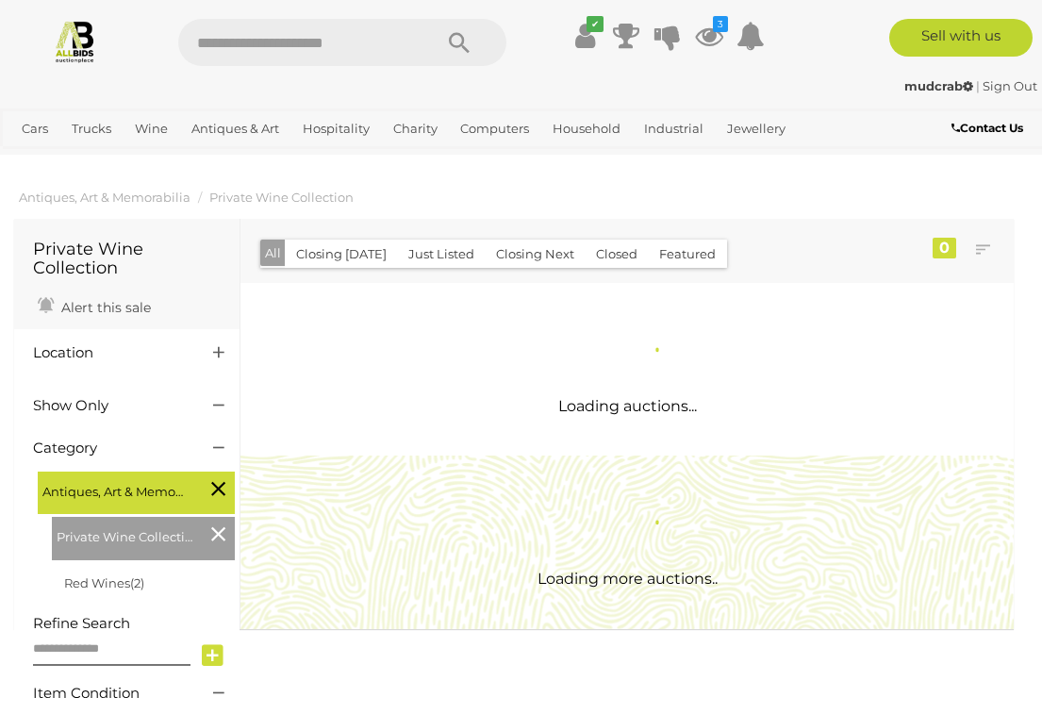
scroll to position [2, 0]
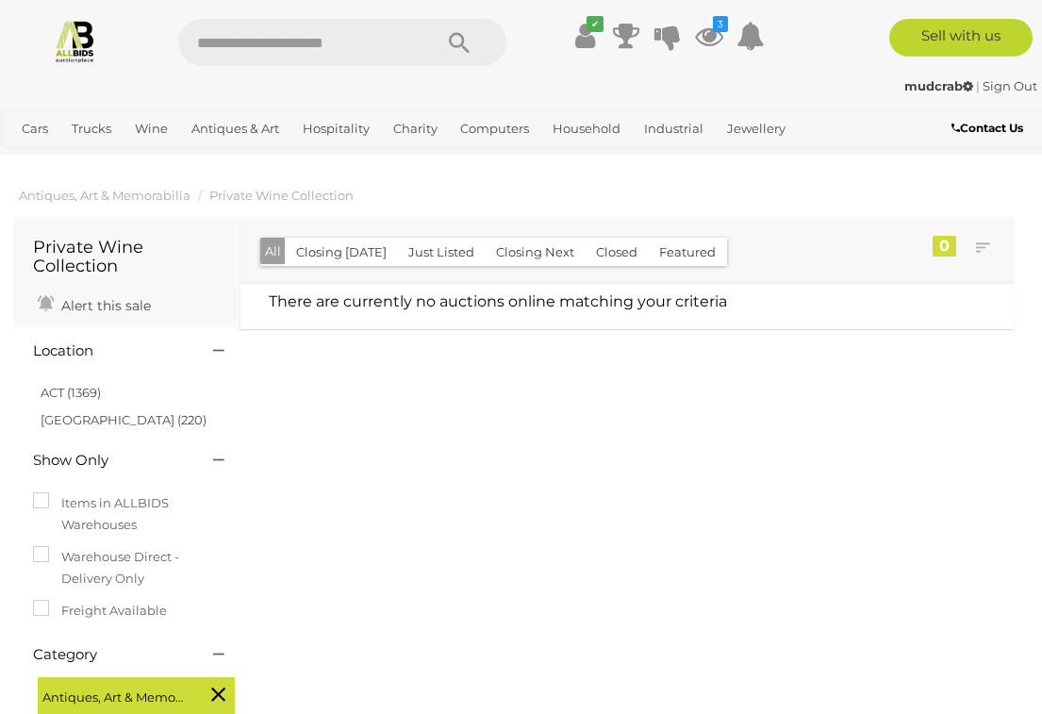
click at [0, 0] on link "Wine Auctions" at bounding box center [0, 0] width 0 height 0
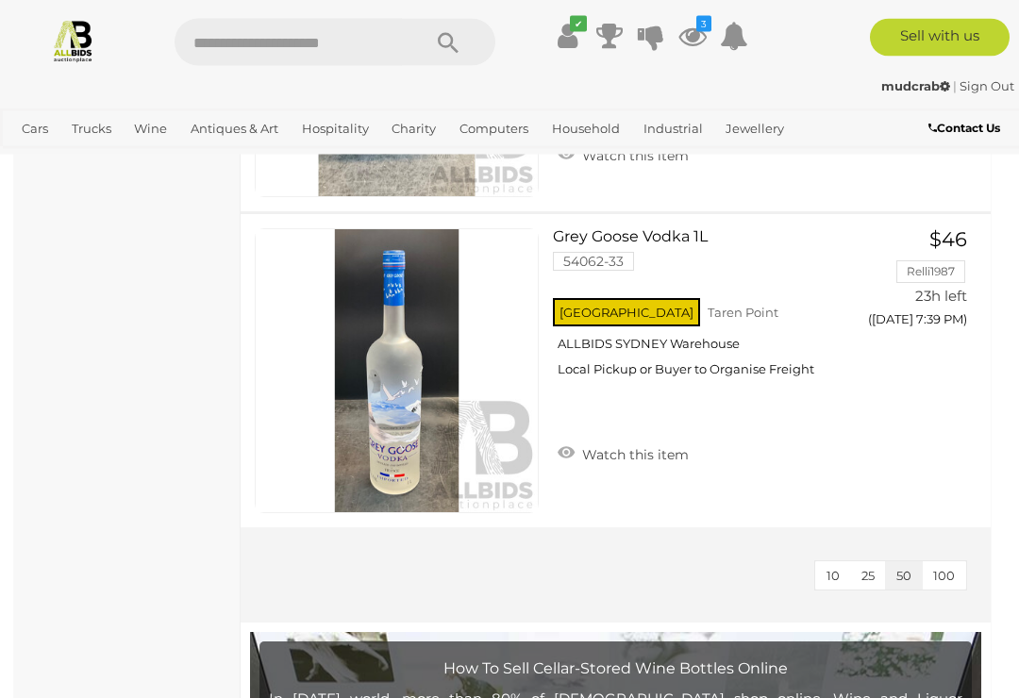
scroll to position [1324, 0]
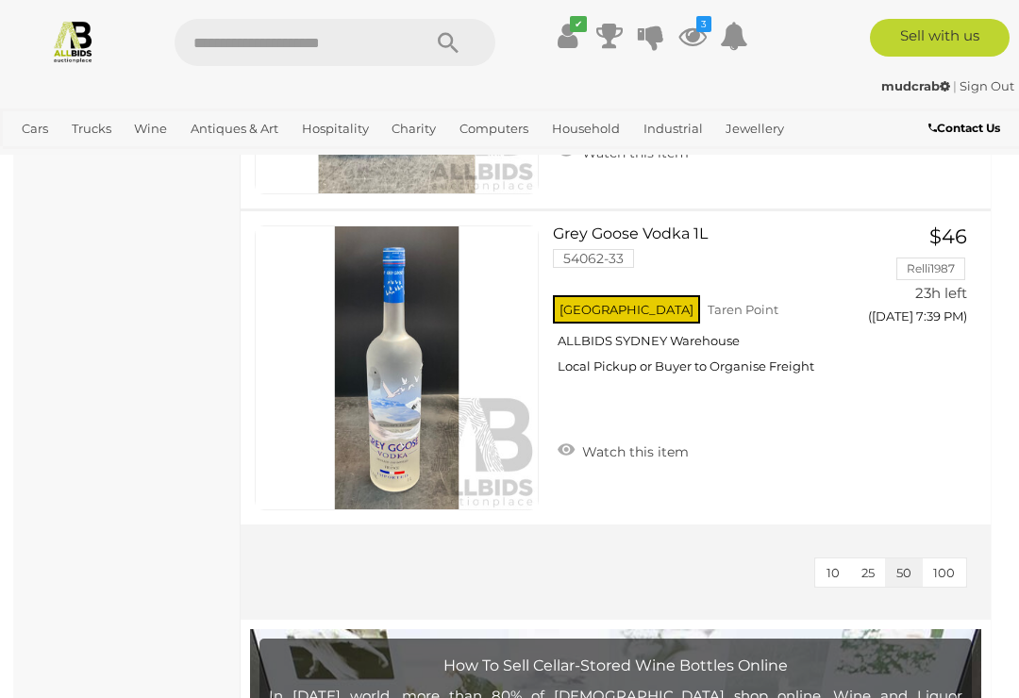
click at [0, 0] on link "View All Cars Auctions" at bounding box center [0, 0] width 0 height 0
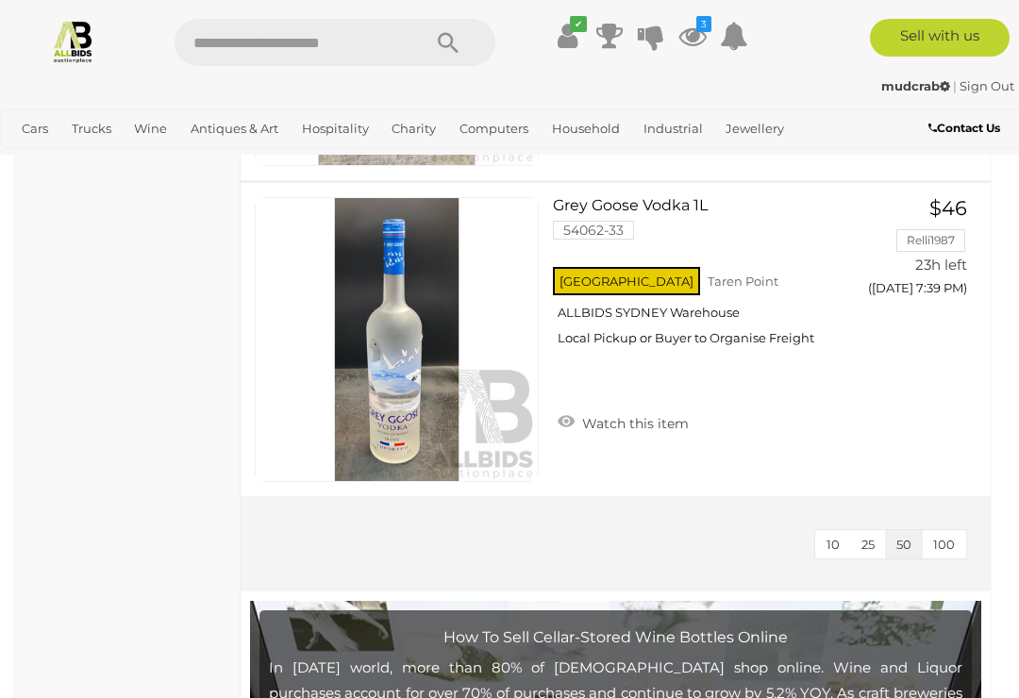
scroll to position [1353, 0]
